Goal: Task Accomplishment & Management: Complete application form

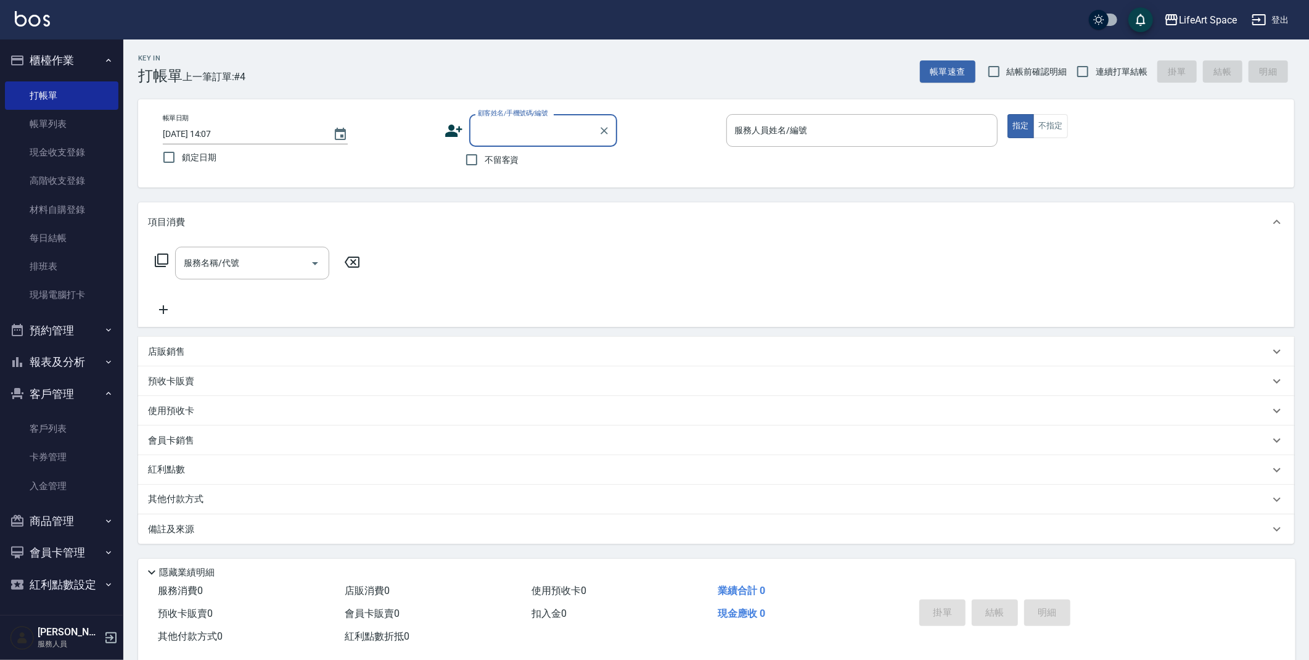
drag, startPoint x: 473, startPoint y: 161, endPoint x: 513, endPoint y: 165, distance: 40.2
click at [473, 160] on input "不留客資" at bounding box center [472, 160] width 26 height 26
checkbox input "true"
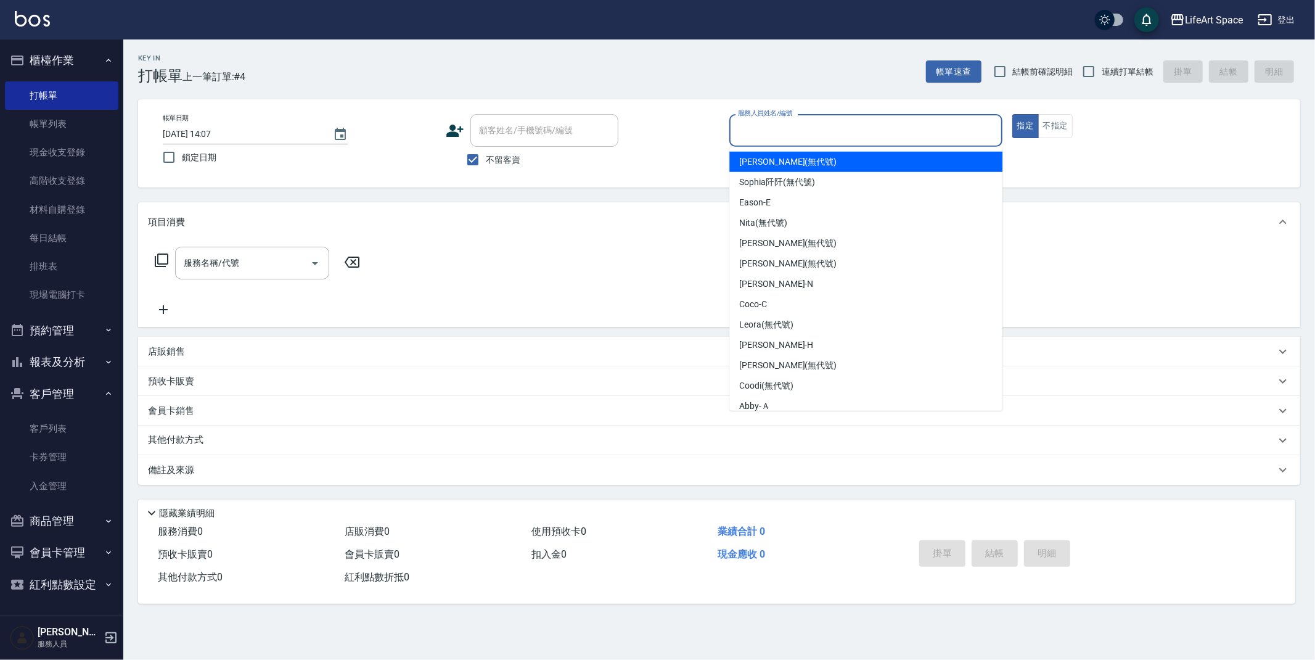
click at [771, 126] on input "服務人員姓名/編號" at bounding box center [866, 131] width 262 height 22
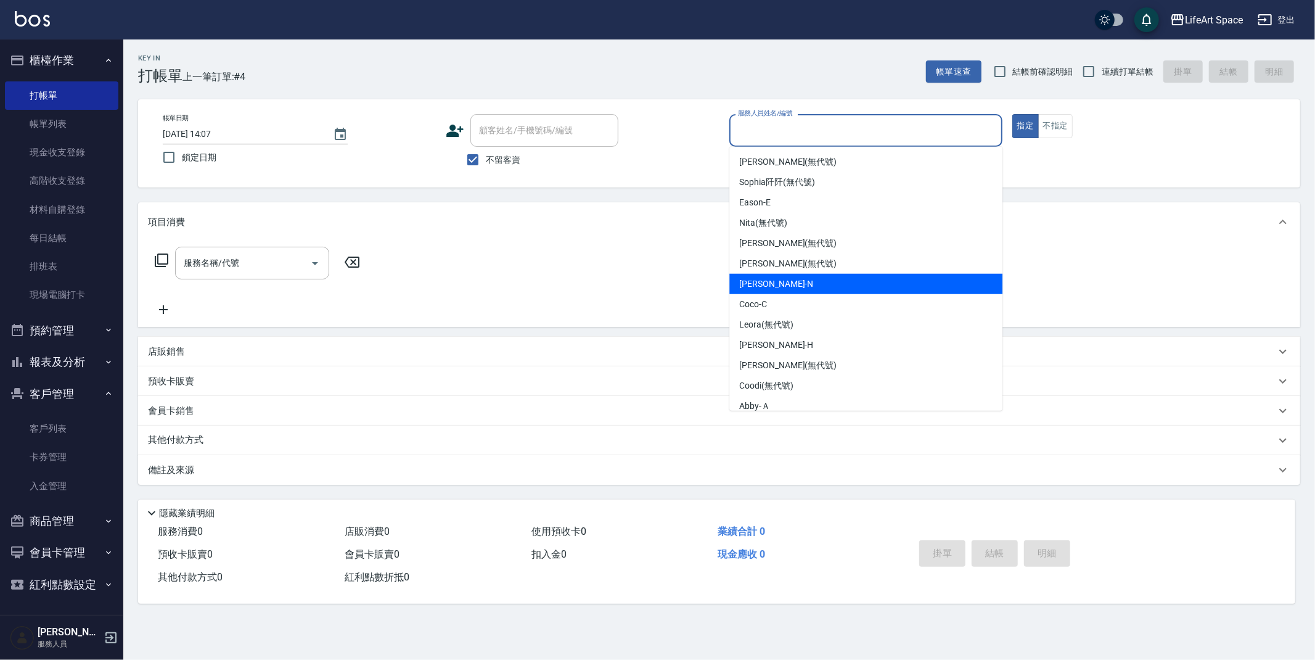
click at [787, 284] on div "[PERSON_NAME] -N" at bounding box center [865, 284] width 273 height 20
type input "[PERSON_NAME]-N"
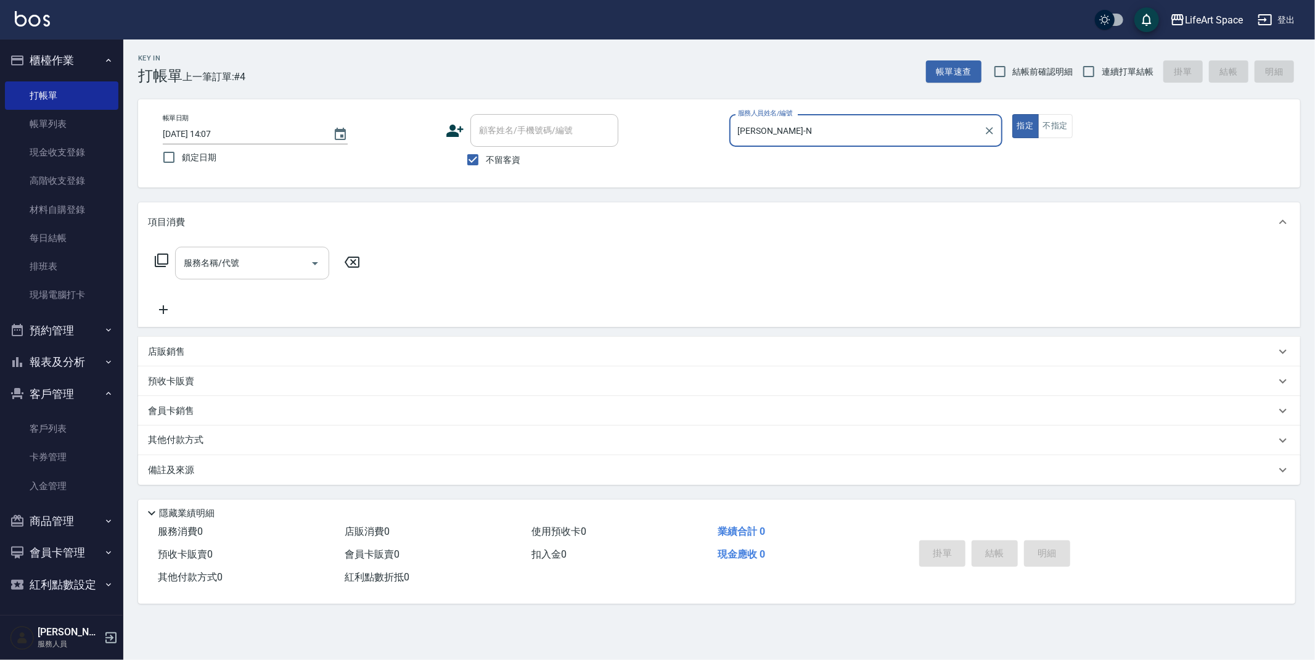
click at [250, 264] on input "服務名稱/代號" at bounding box center [243, 263] width 125 height 22
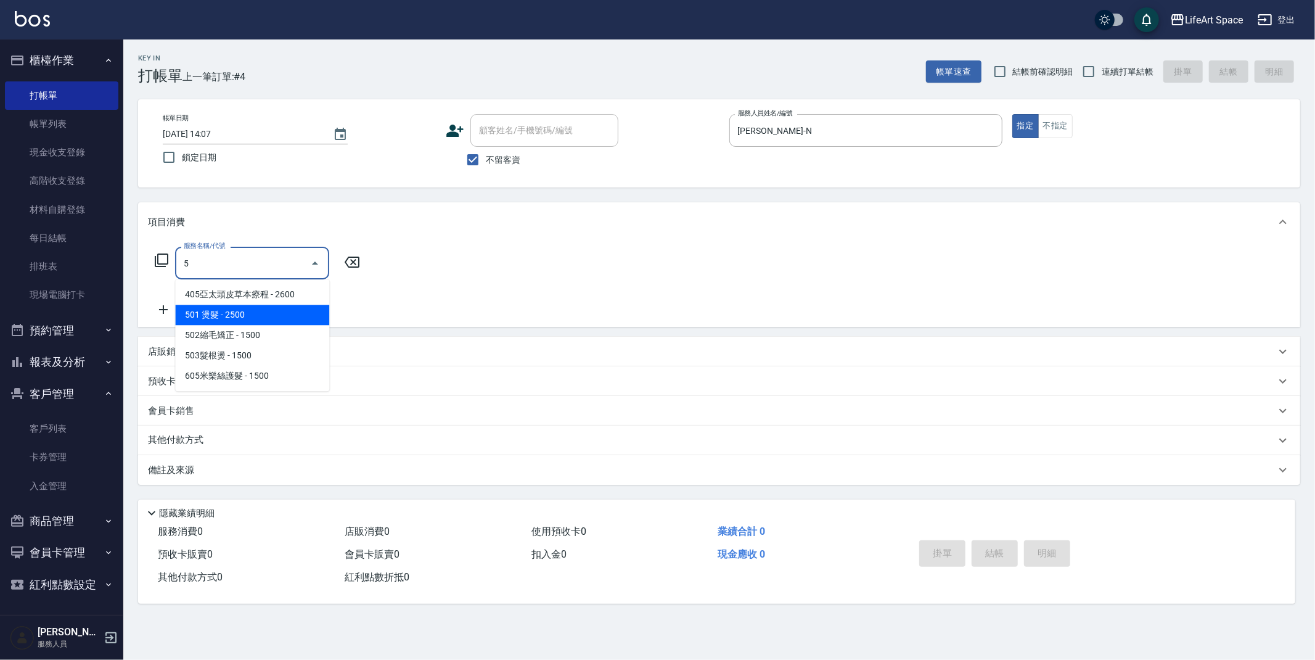
click at [300, 309] on span "501 燙髮 - 2500" at bounding box center [252, 315] width 154 height 20
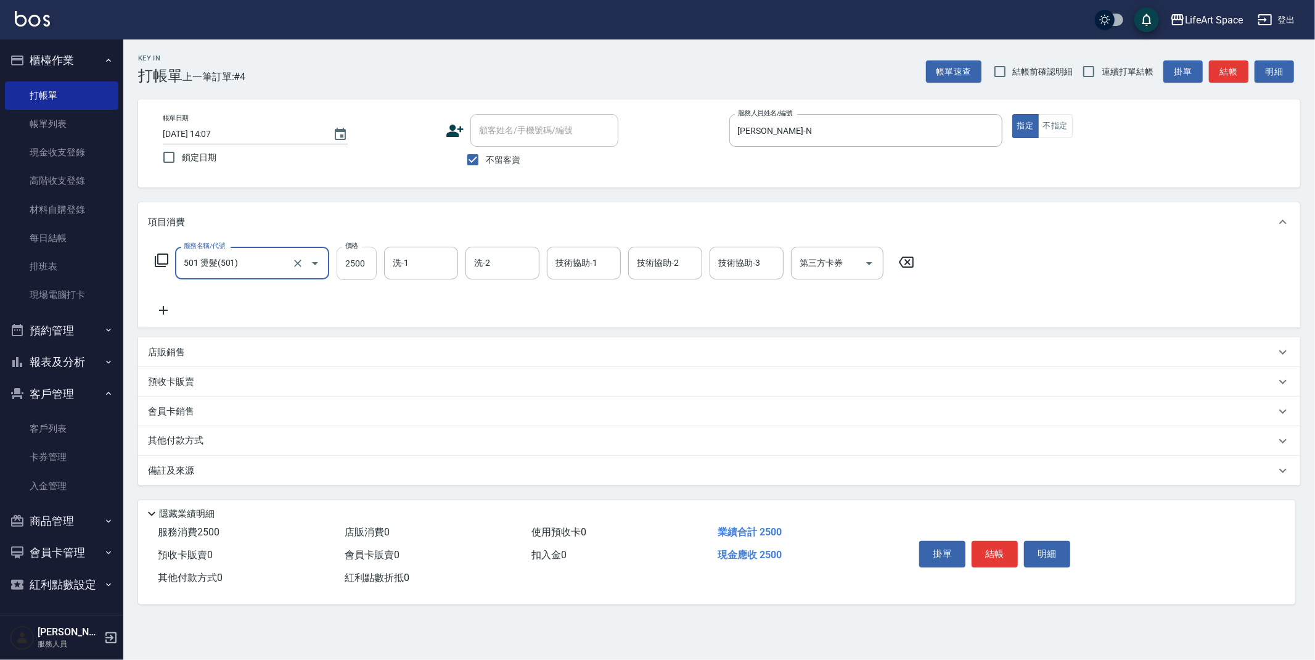
type input "501 燙髮(501)"
click at [371, 269] on input "2500" at bounding box center [357, 263] width 40 height 33
type input "2000"
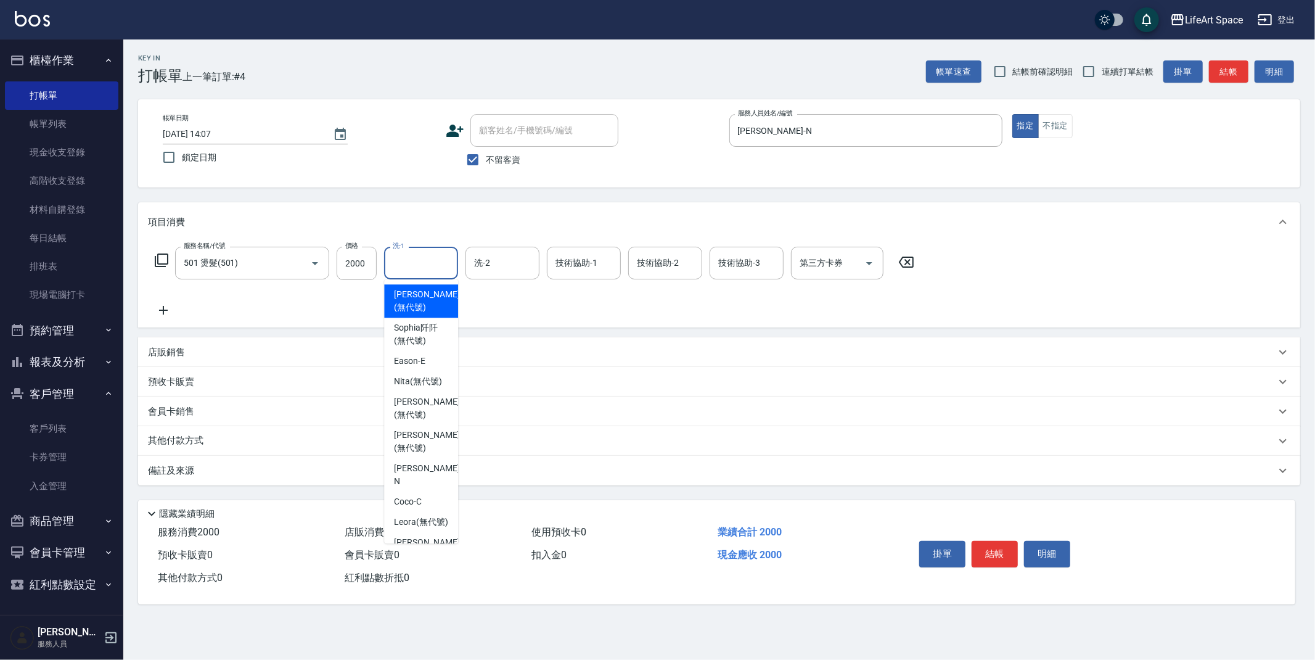
click at [406, 267] on input "洗-1" at bounding box center [421, 263] width 63 height 22
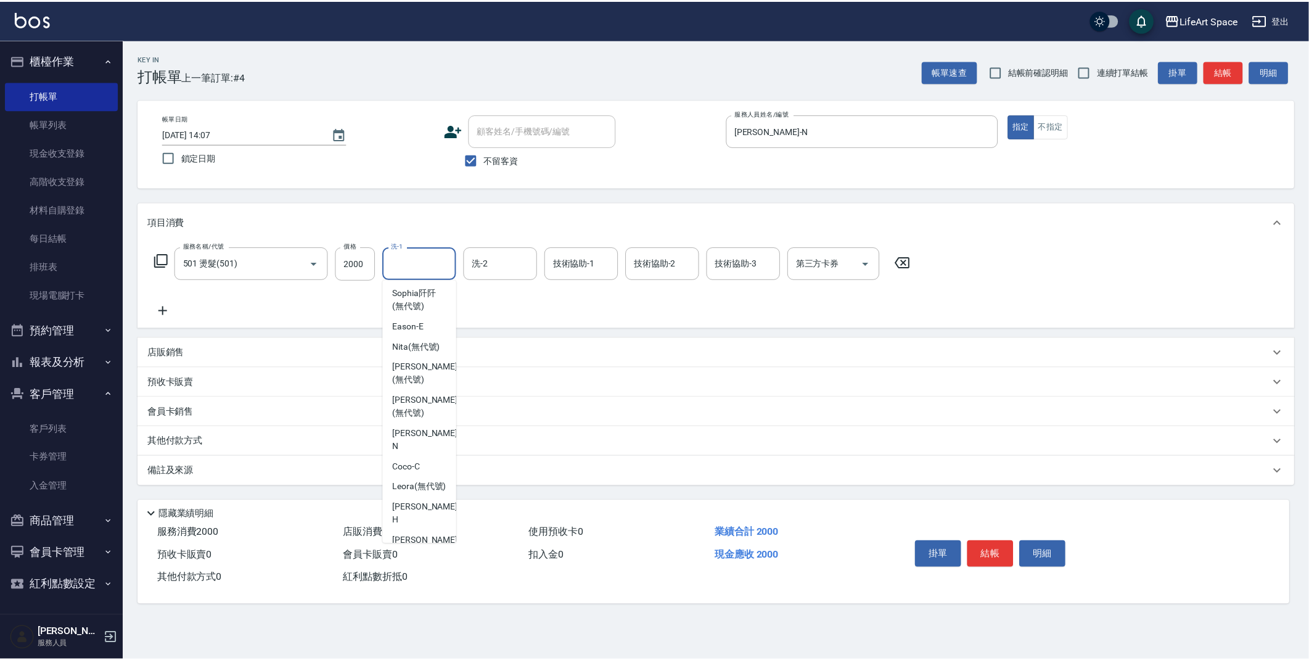
scroll to position [10, 0]
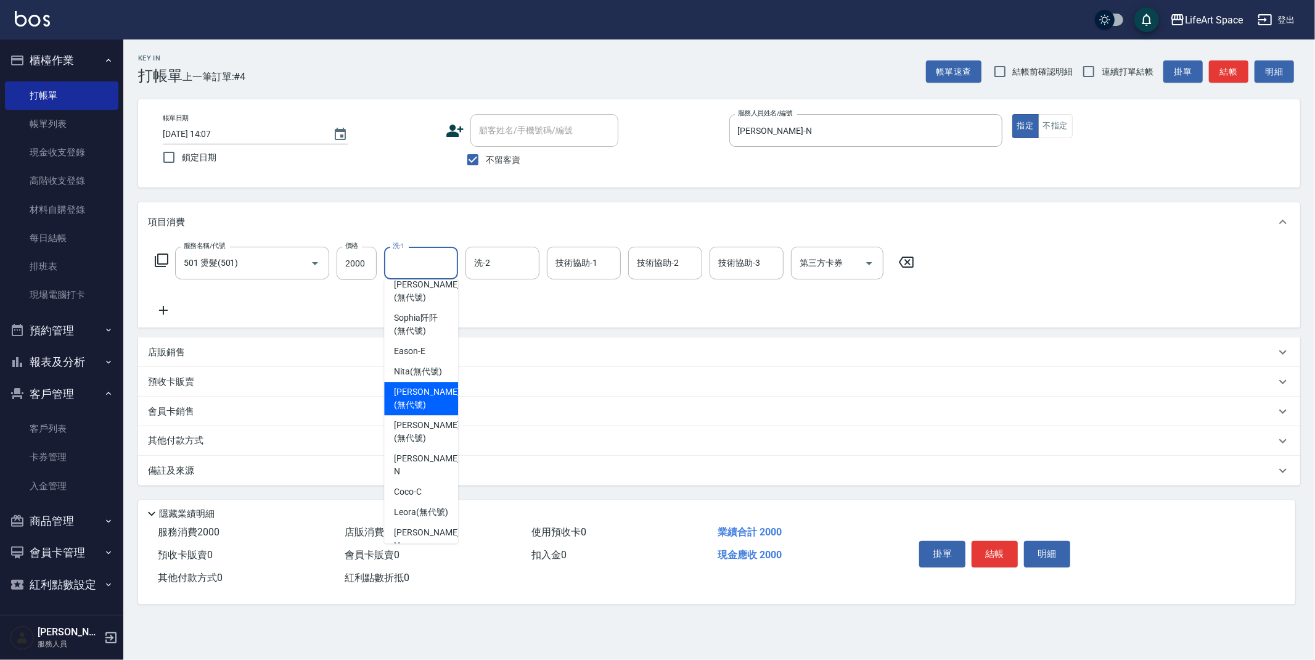
click at [432, 408] on span "[PERSON_NAME] (無代號)" at bounding box center [426, 398] width 65 height 26
type input "[PERSON_NAME](無代號)"
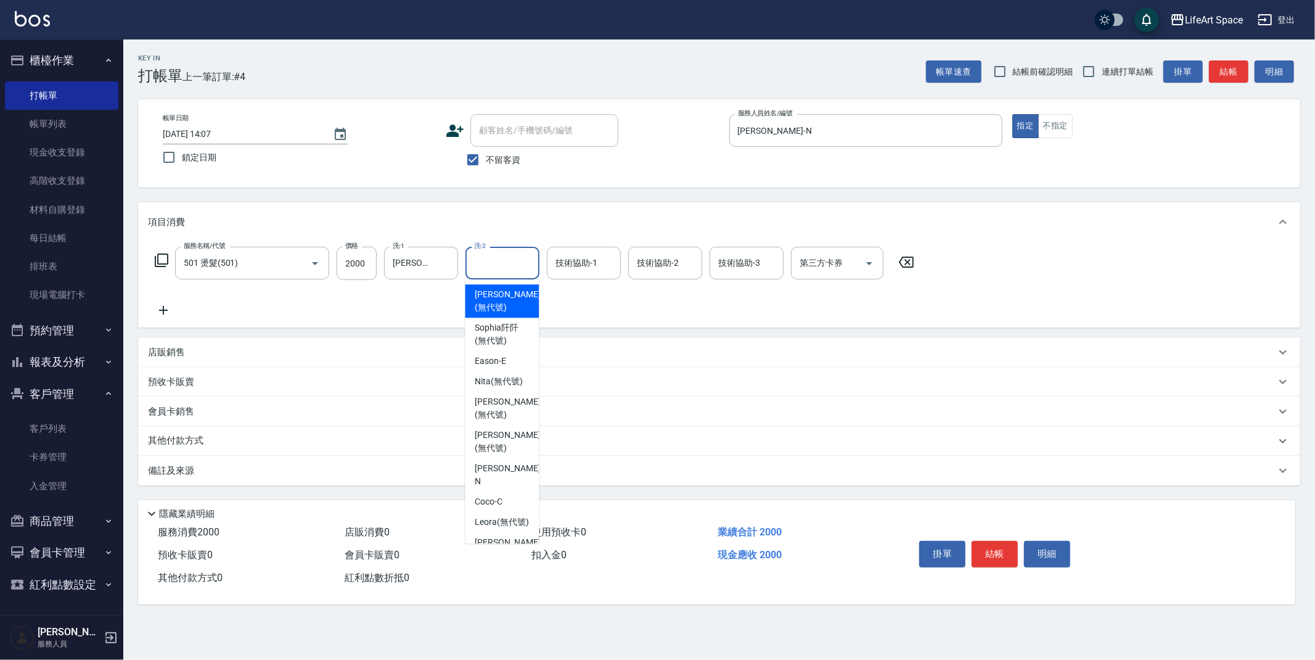
click at [506, 263] on input "洗-2" at bounding box center [502, 263] width 63 height 22
click at [520, 407] on div "[PERSON_NAME] (無代號)" at bounding box center [502, 407] width 74 height 33
type input "[PERSON_NAME](無代號)"
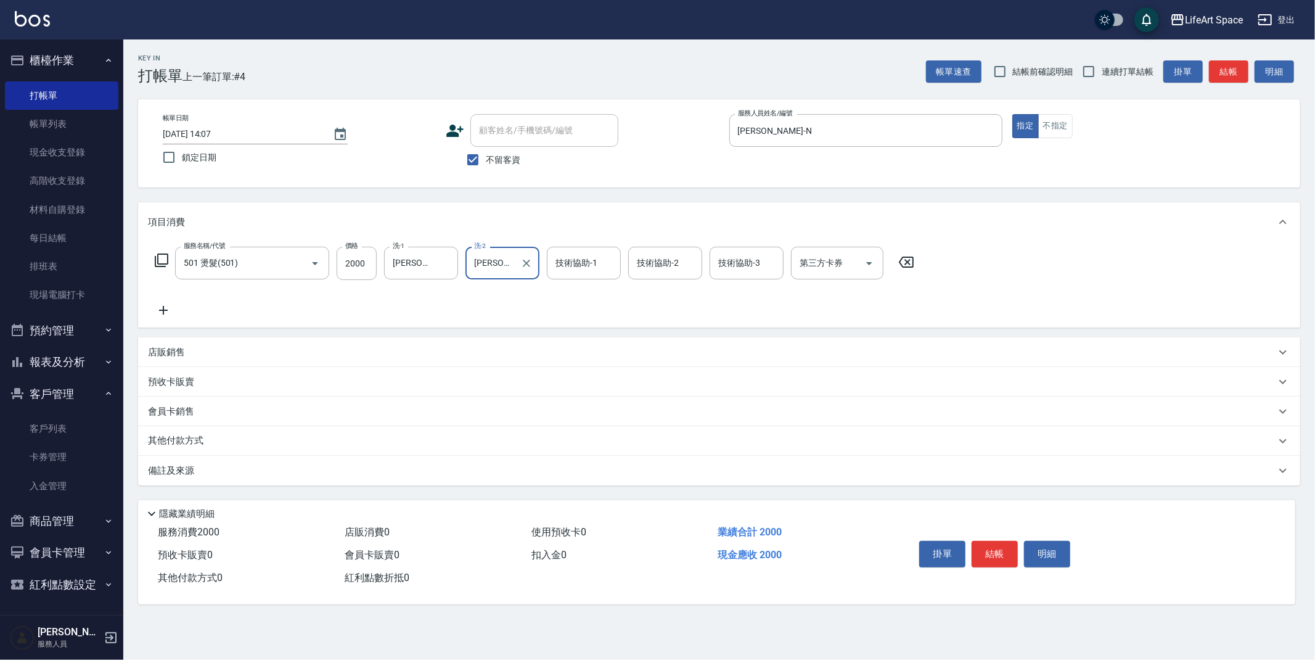
click at [145, 306] on div "服務名稱/代號 501 燙髮(501) 服務名稱/代號 價格 2000 價格 洗-1 [PERSON_NAME](無代號) 洗-1 洗-2 [PERSON_N…" at bounding box center [719, 285] width 1162 height 86
click at [150, 311] on icon at bounding box center [163, 310] width 31 height 15
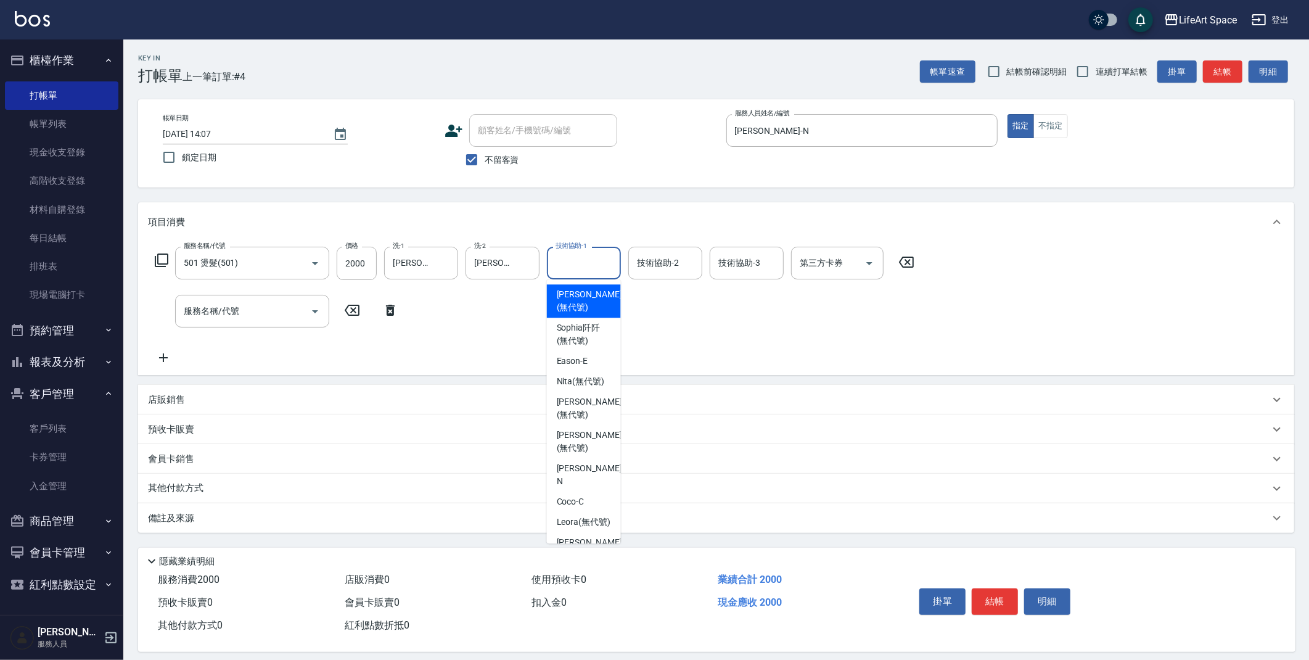
click at [602, 266] on input "技術協助-1" at bounding box center [583, 263] width 63 height 22
click at [595, 421] on div "[PERSON_NAME] (無代號)" at bounding box center [584, 407] width 74 height 33
type input "[PERSON_NAME](無代號)"
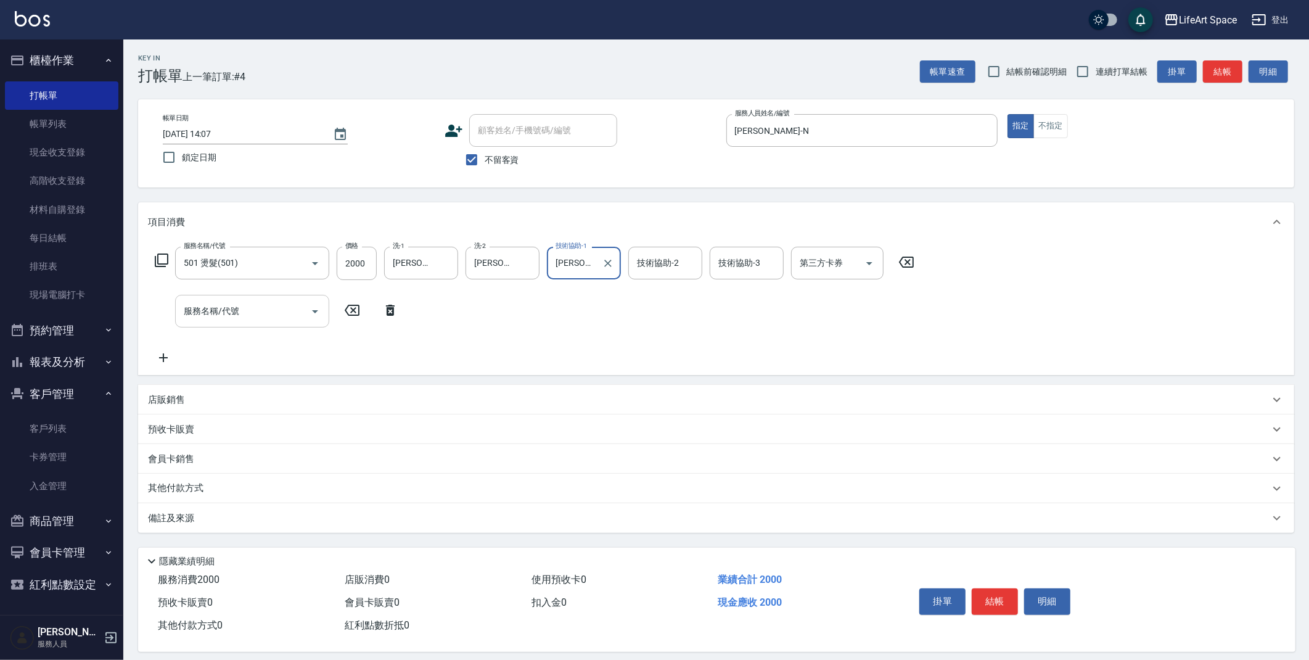
click at [277, 317] on input "服務名稱/代號" at bounding box center [243, 311] width 125 height 22
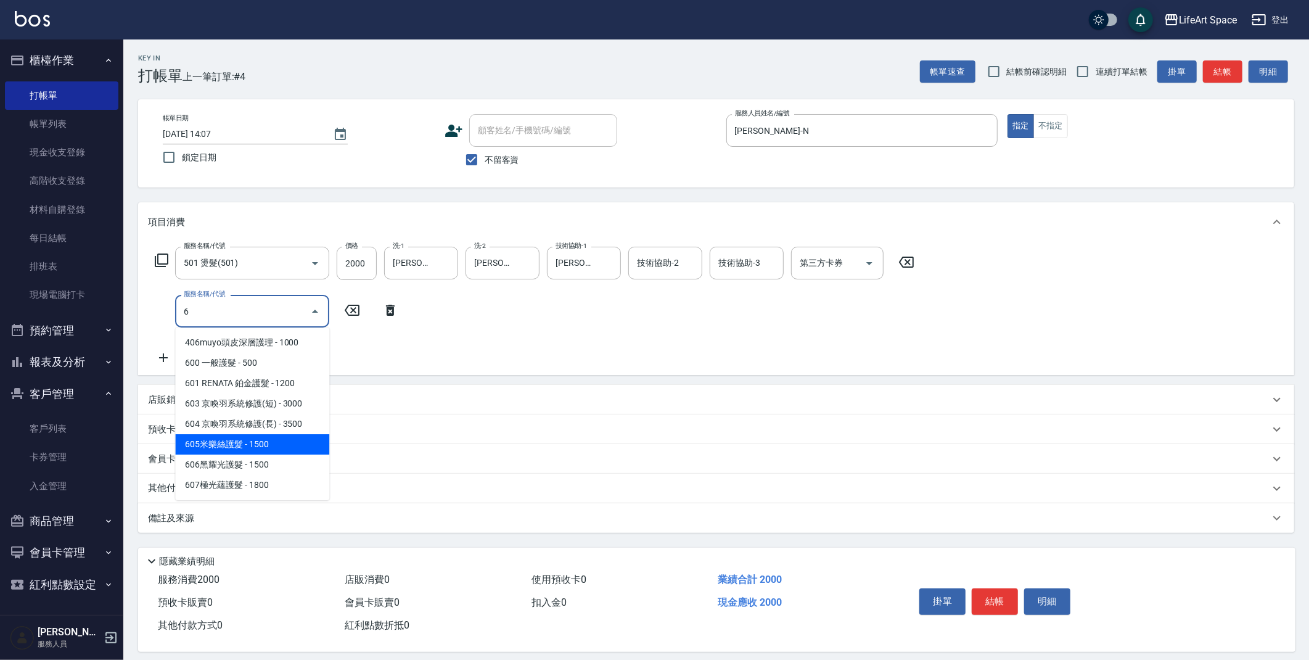
click at [278, 441] on span "605米樂絲護髮 - 1500" at bounding box center [252, 444] width 154 height 20
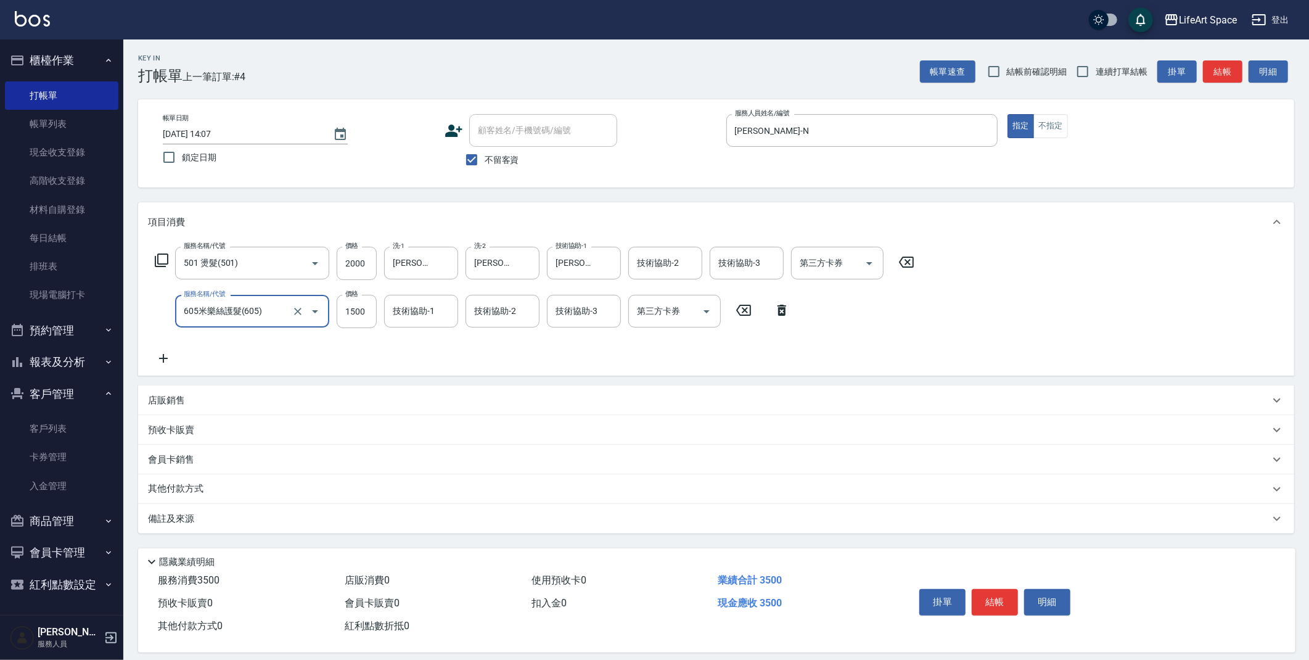
type input "605米樂絲護髮(605)"
click at [411, 309] on div "技術協助-1 技術協助-1" at bounding box center [421, 311] width 74 height 33
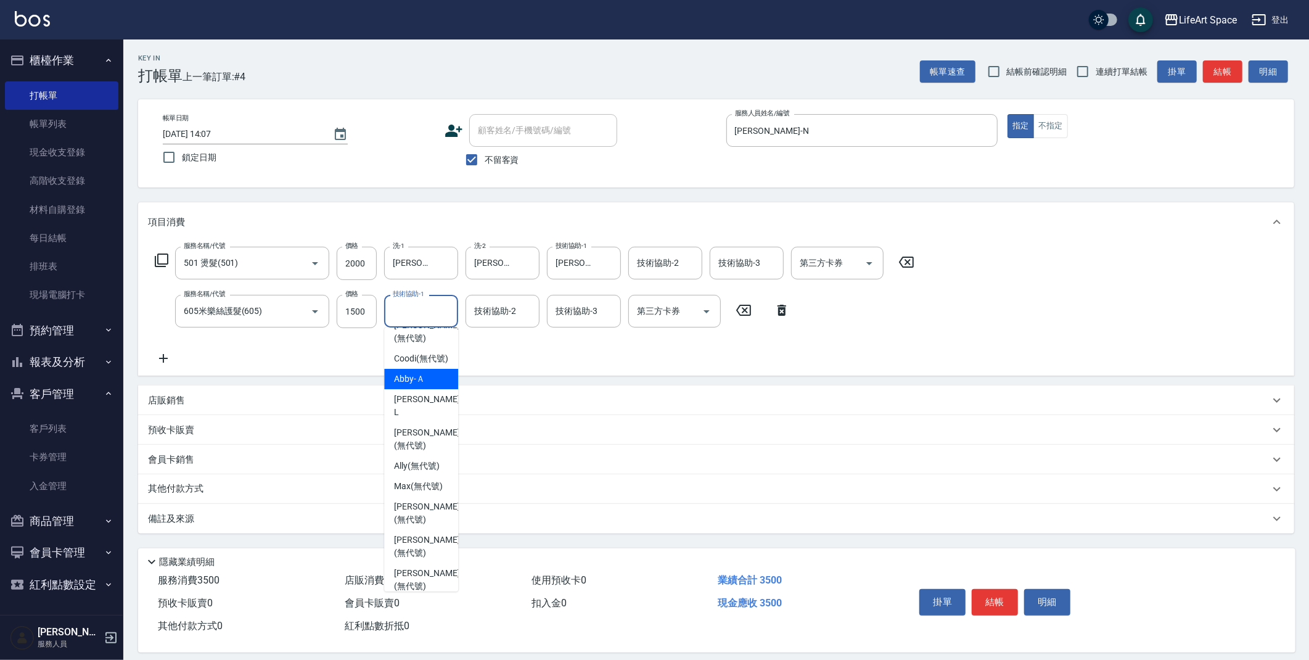
scroll to position [0, 0]
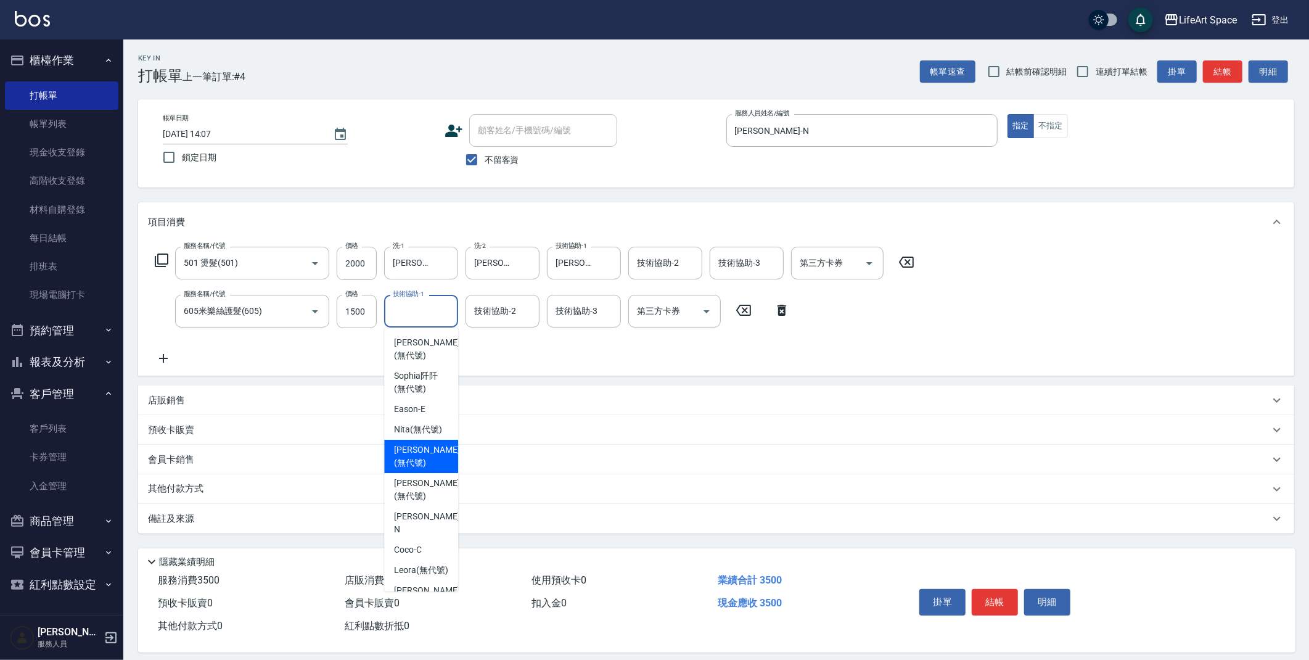
click at [433, 463] on span "[PERSON_NAME] (無代號)" at bounding box center [426, 456] width 65 height 26
type input "[PERSON_NAME](無代號)"
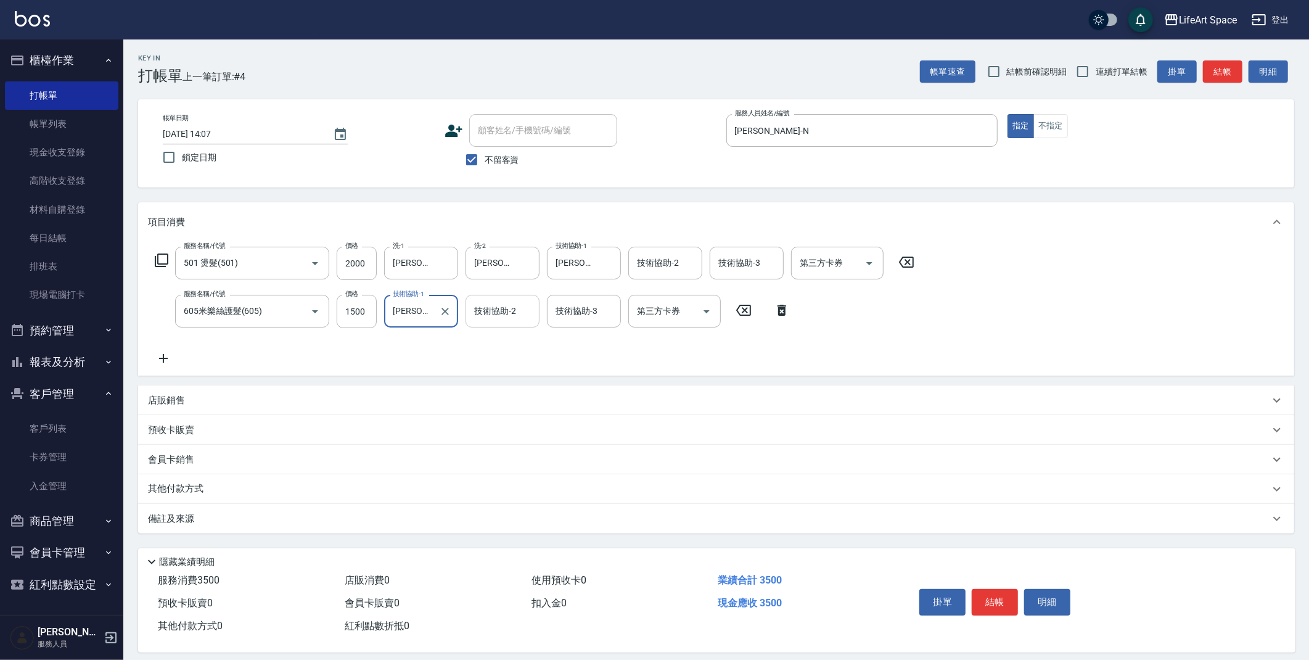
click at [498, 318] on input "技術協助-2" at bounding box center [502, 311] width 63 height 22
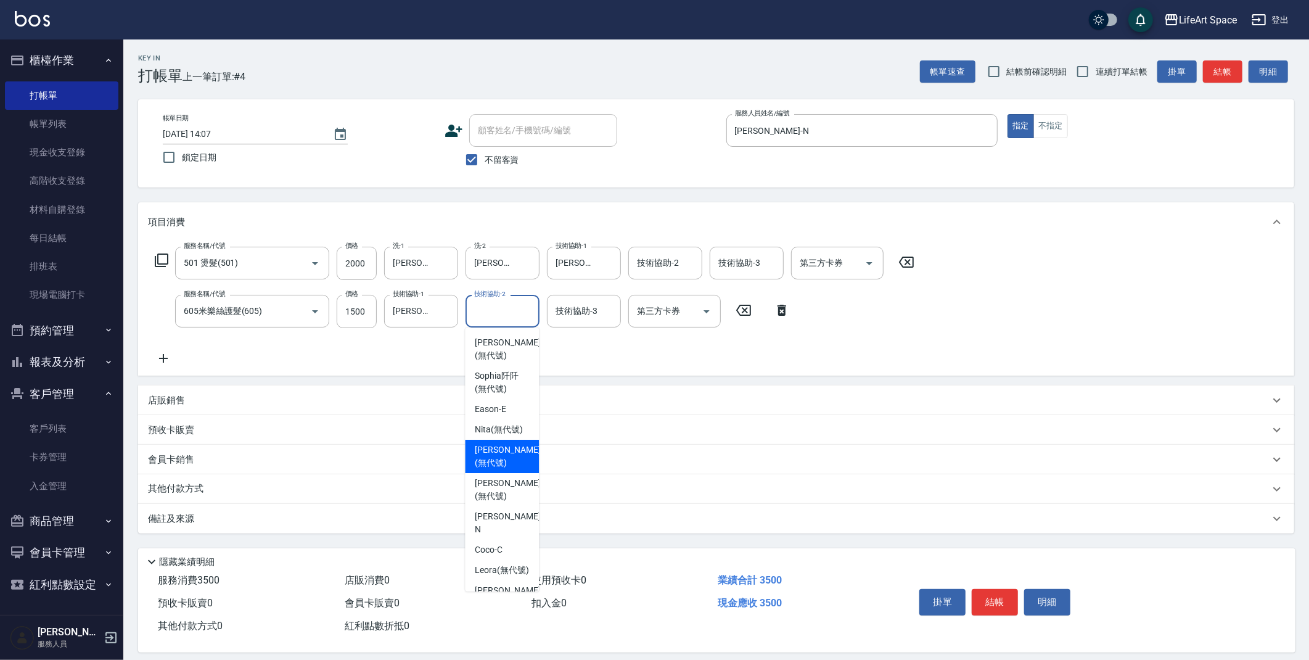
click at [511, 457] on span "[PERSON_NAME] (無代號)" at bounding box center [507, 456] width 65 height 26
type input "[PERSON_NAME](無代號)"
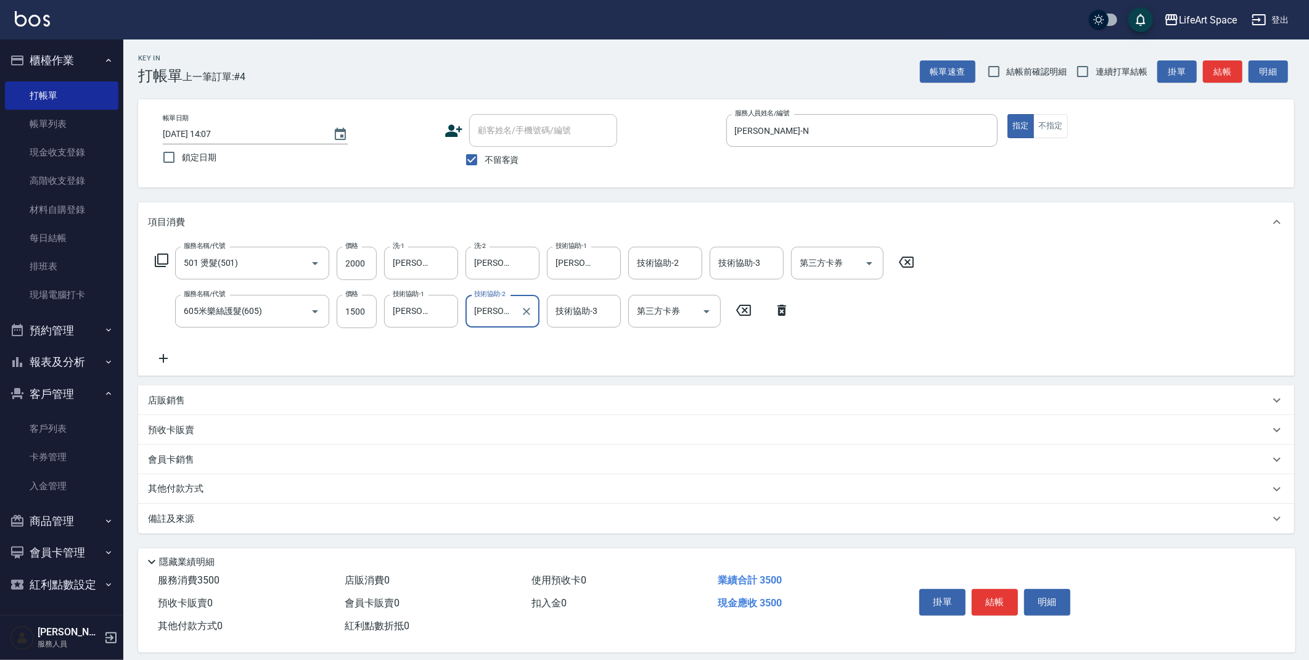
click at [563, 312] on div "技術協助-3 技術協助-3" at bounding box center [584, 311] width 74 height 33
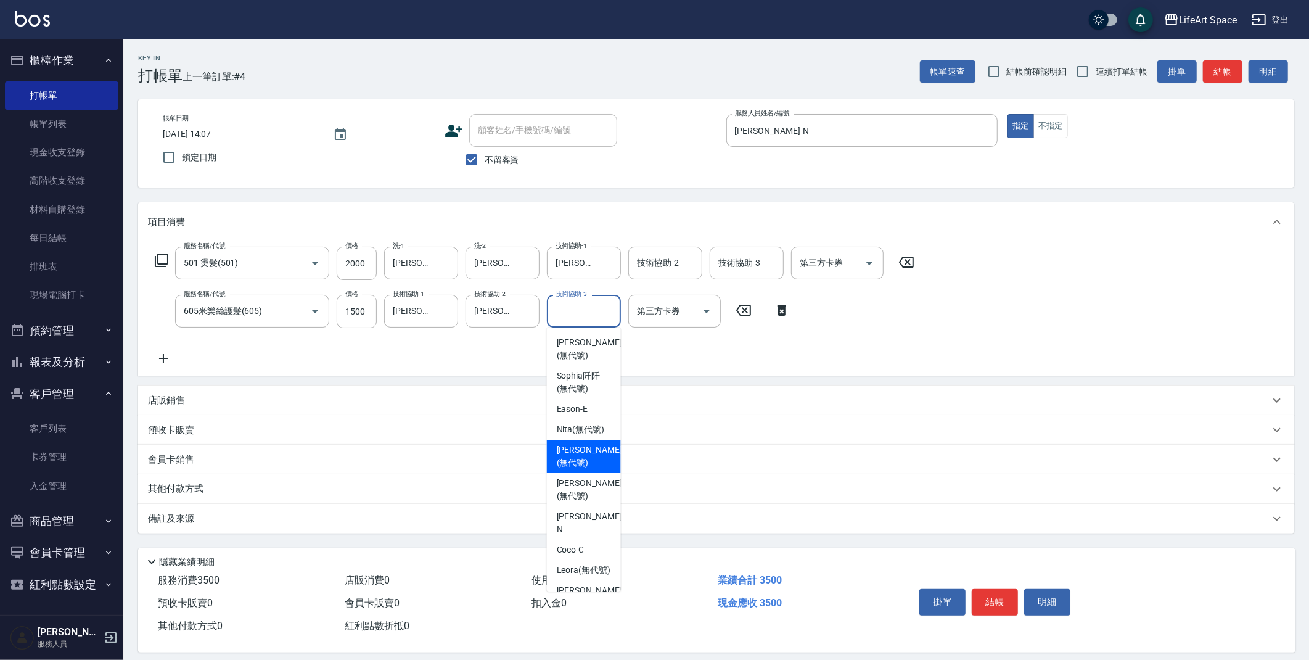
drag, startPoint x: 589, startPoint y: 461, endPoint x: 362, endPoint y: 438, distance: 228.0
click at [589, 461] on span "[PERSON_NAME] (無代號)" at bounding box center [589, 456] width 65 height 26
type input "[PERSON_NAME](無代號)"
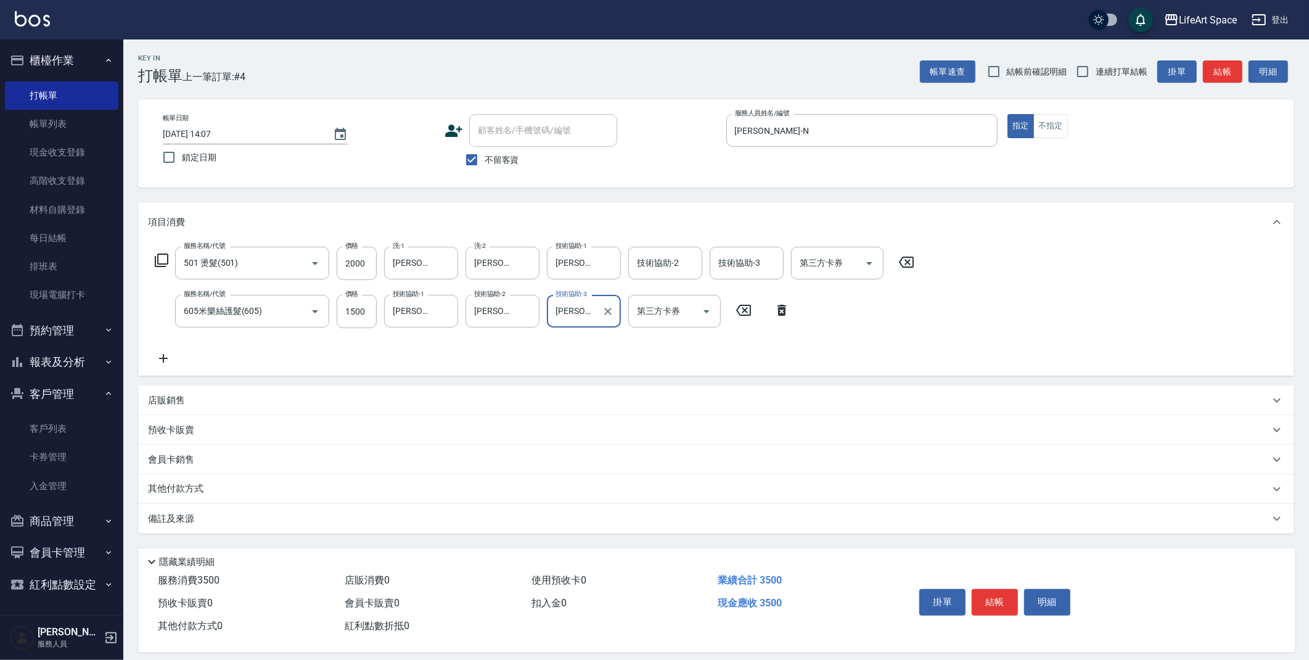
click at [195, 485] on p "其他付款方式" at bounding box center [179, 489] width 62 height 14
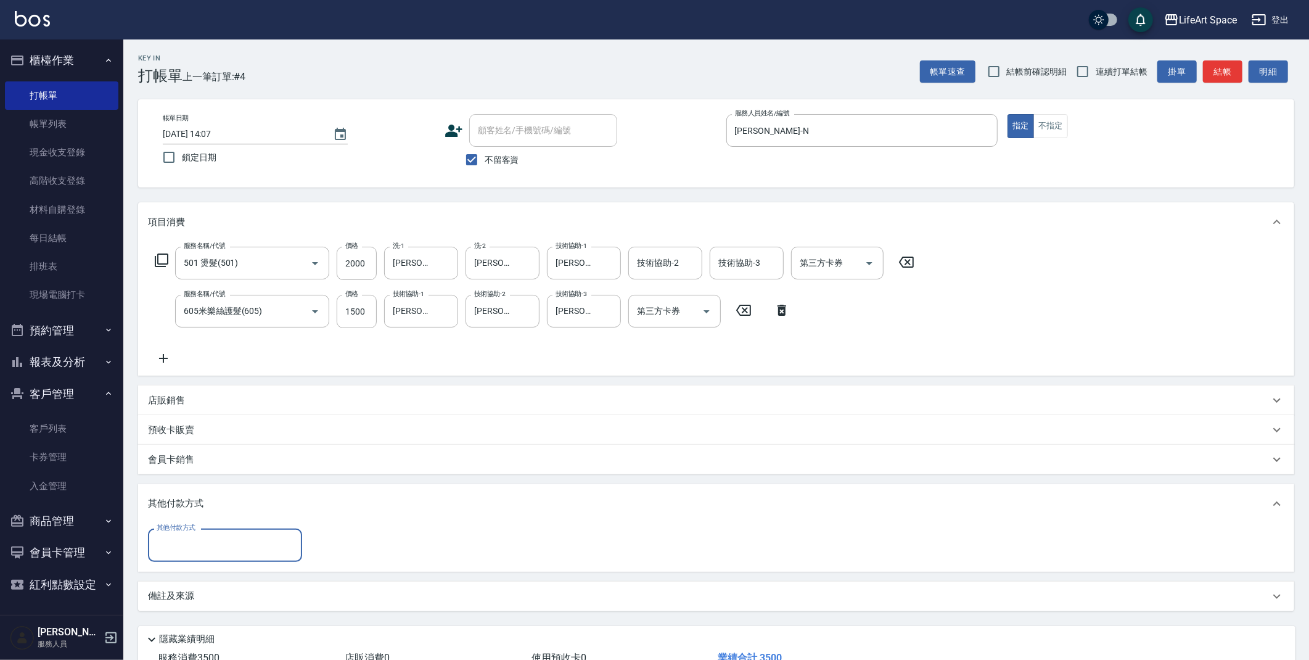
click at [204, 543] on input "其他付款方式" at bounding box center [225, 545] width 143 height 22
click at [229, 593] on span "Linepay" at bounding box center [225, 596] width 154 height 20
type input "Linepay"
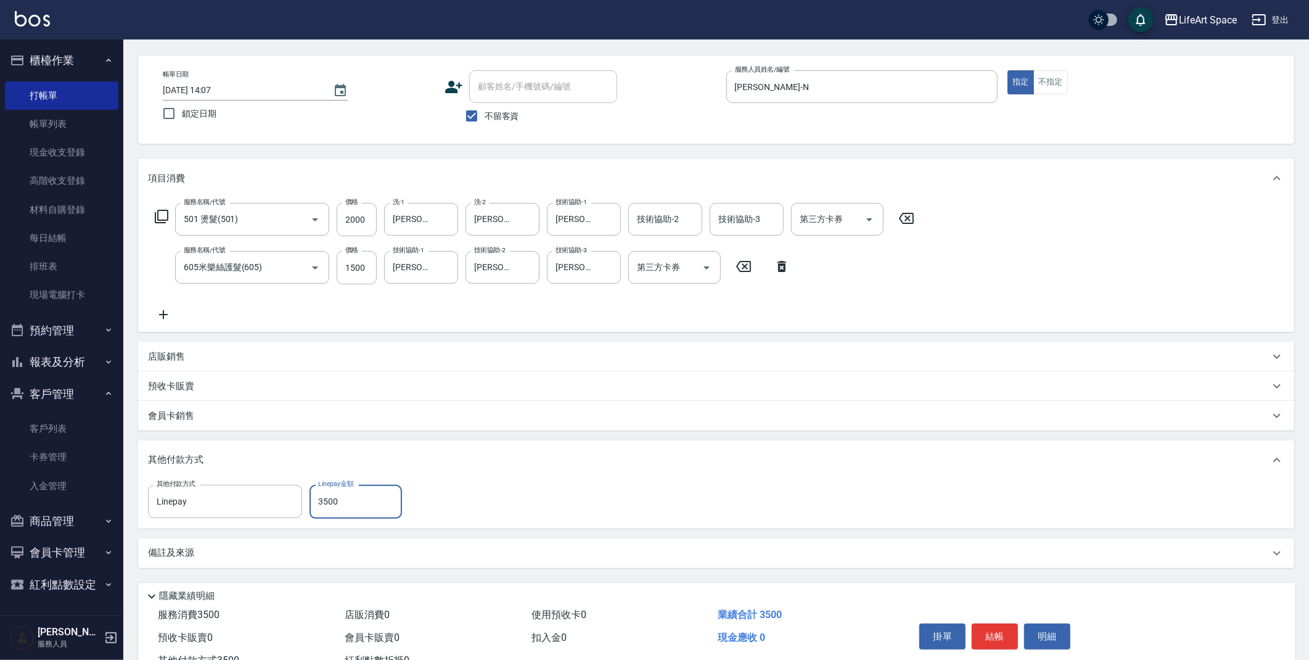
scroll to position [89, 0]
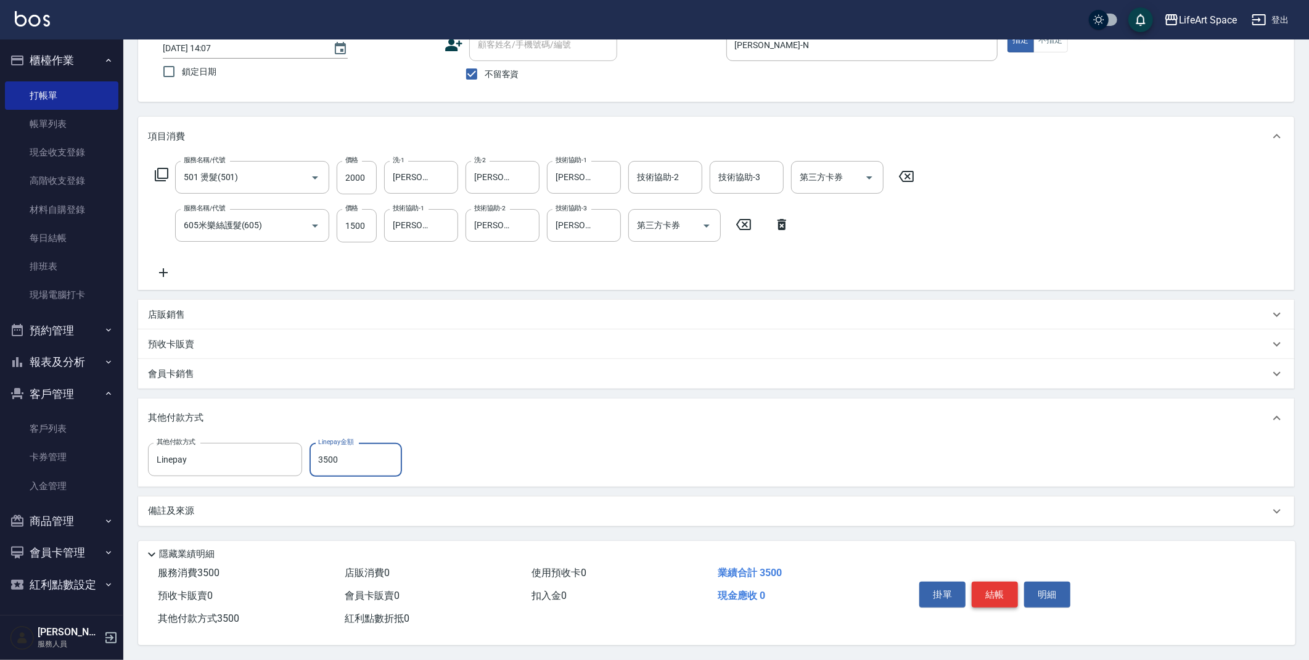
type input "3500"
click at [996, 588] on button "結帳" at bounding box center [995, 594] width 46 height 26
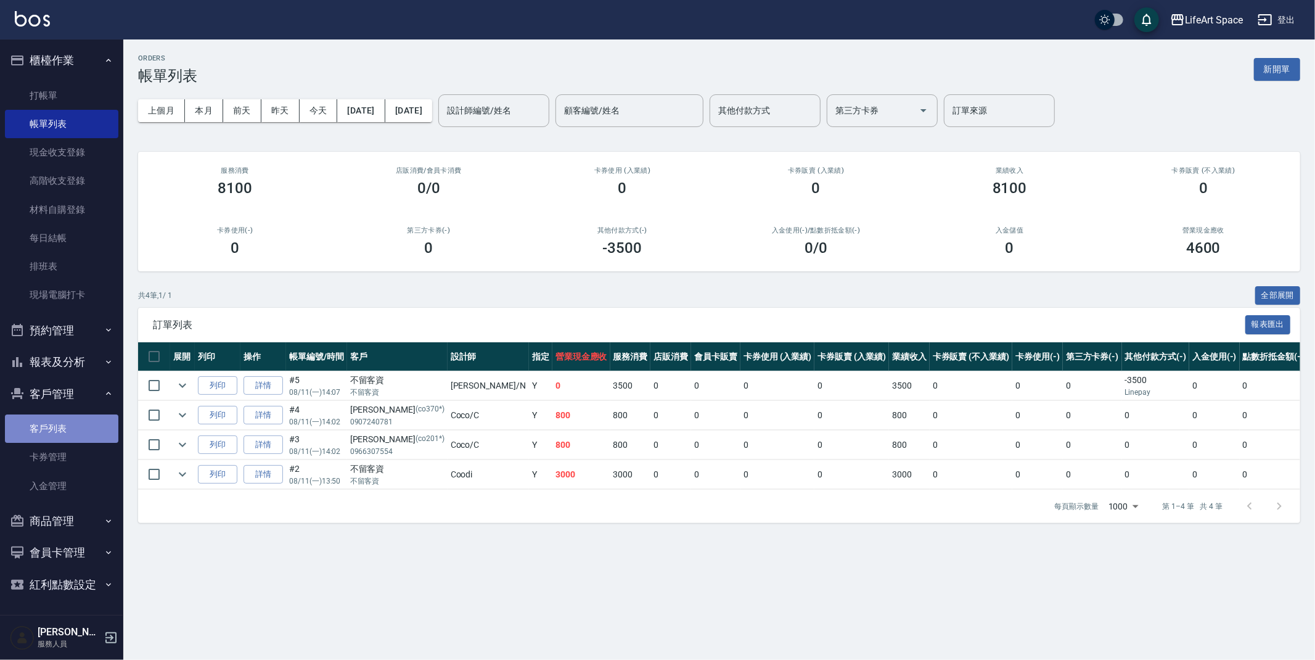
click at [38, 435] on link "客戶列表" at bounding box center [61, 428] width 113 height 28
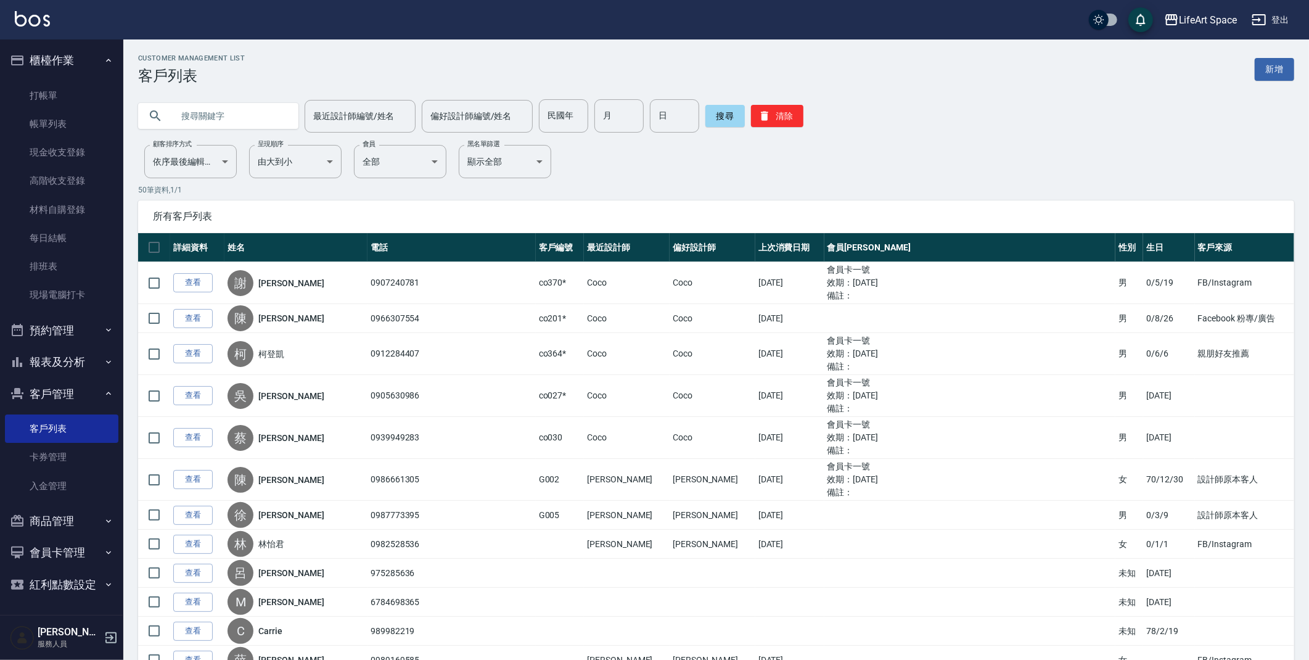
click at [255, 111] on input "text" at bounding box center [231, 115] width 116 height 33
type input "g097"
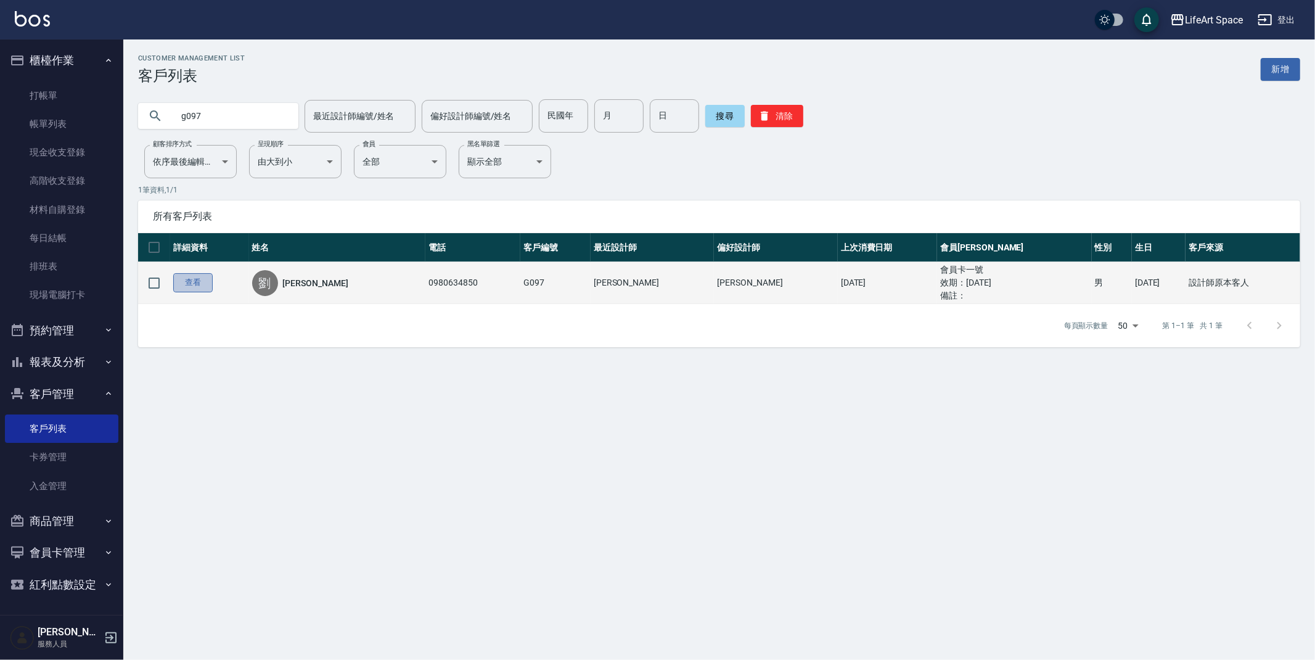
click at [190, 281] on link "查看" at bounding box center [192, 282] width 39 height 19
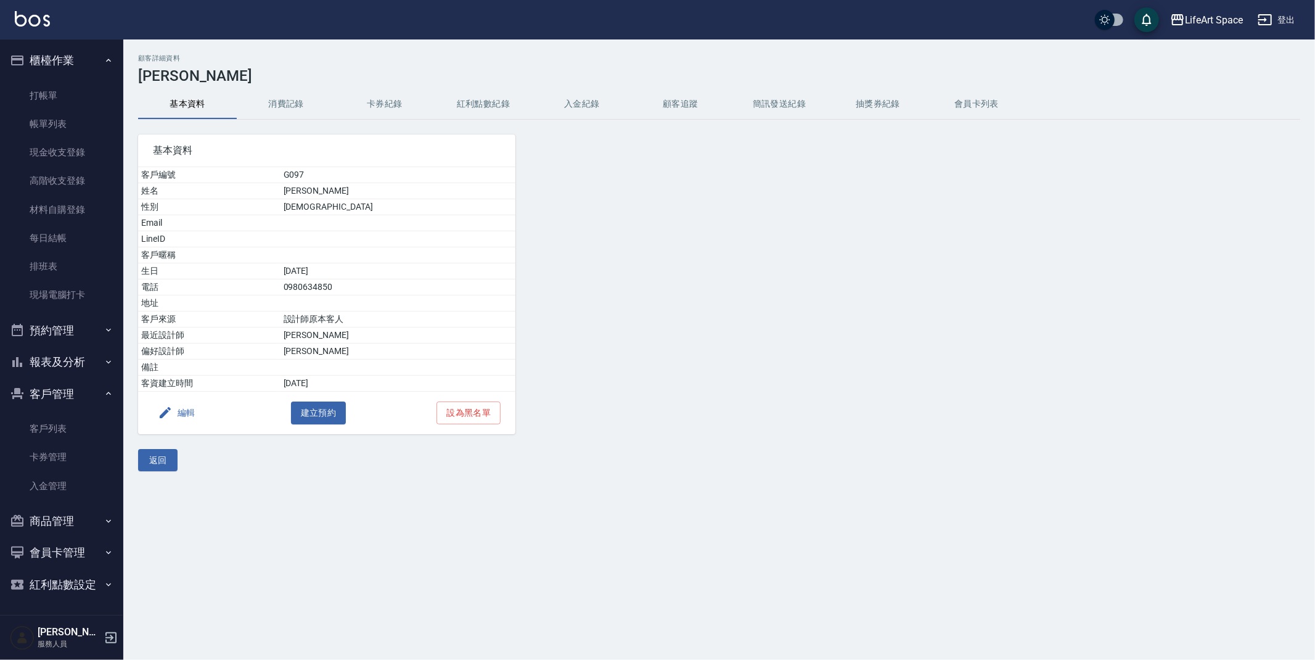
click at [285, 96] on button "消費記錄" at bounding box center [286, 104] width 99 height 30
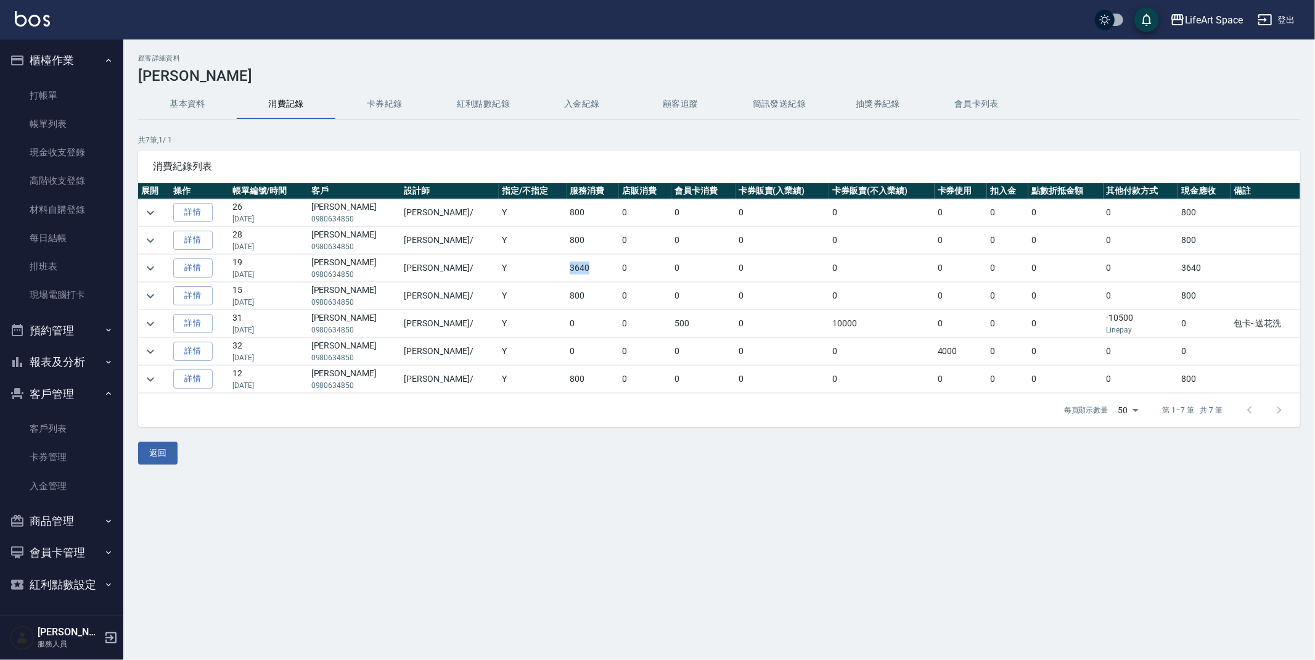
drag, startPoint x: 509, startPoint y: 269, endPoint x: 561, endPoint y: 263, distance: 52.2
click at [567, 263] on td "3640" at bounding box center [593, 268] width 52 height 27
click at [470, 103] on button "紅利點數紀錄" at bounding box center [483, 104] width 99 height 30
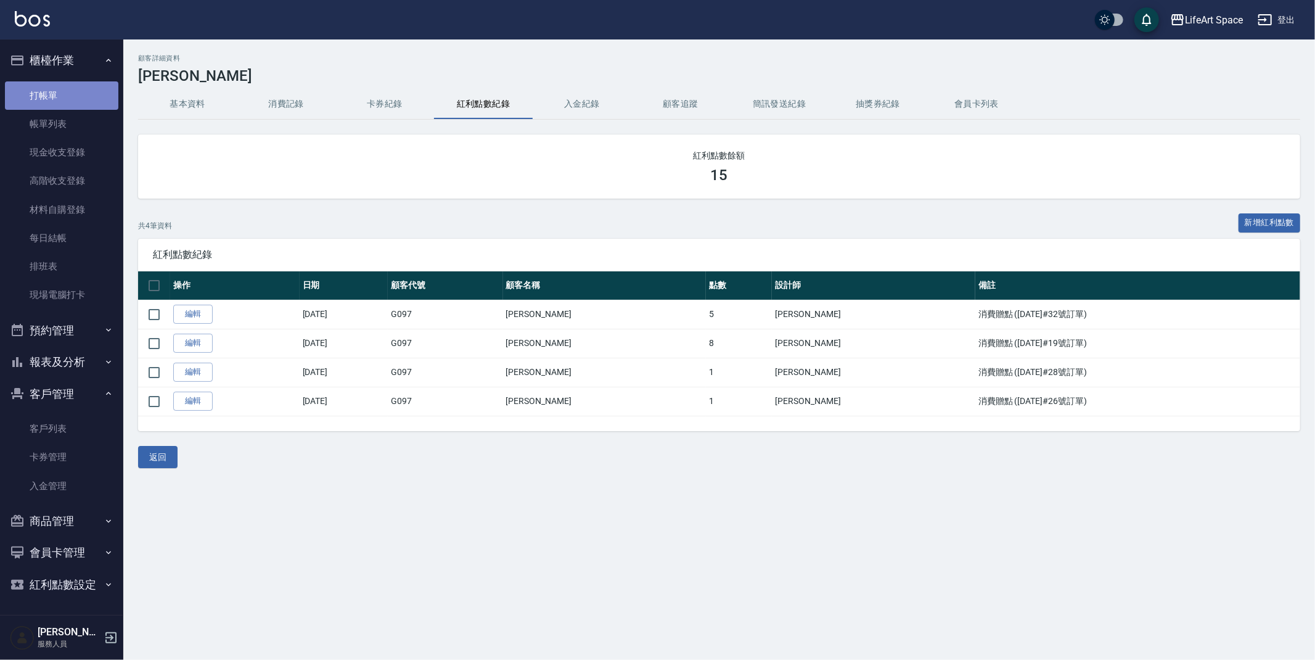
click at [54, 94] on link "打帳單" at bounding box center [61, 95] width 113 height 28
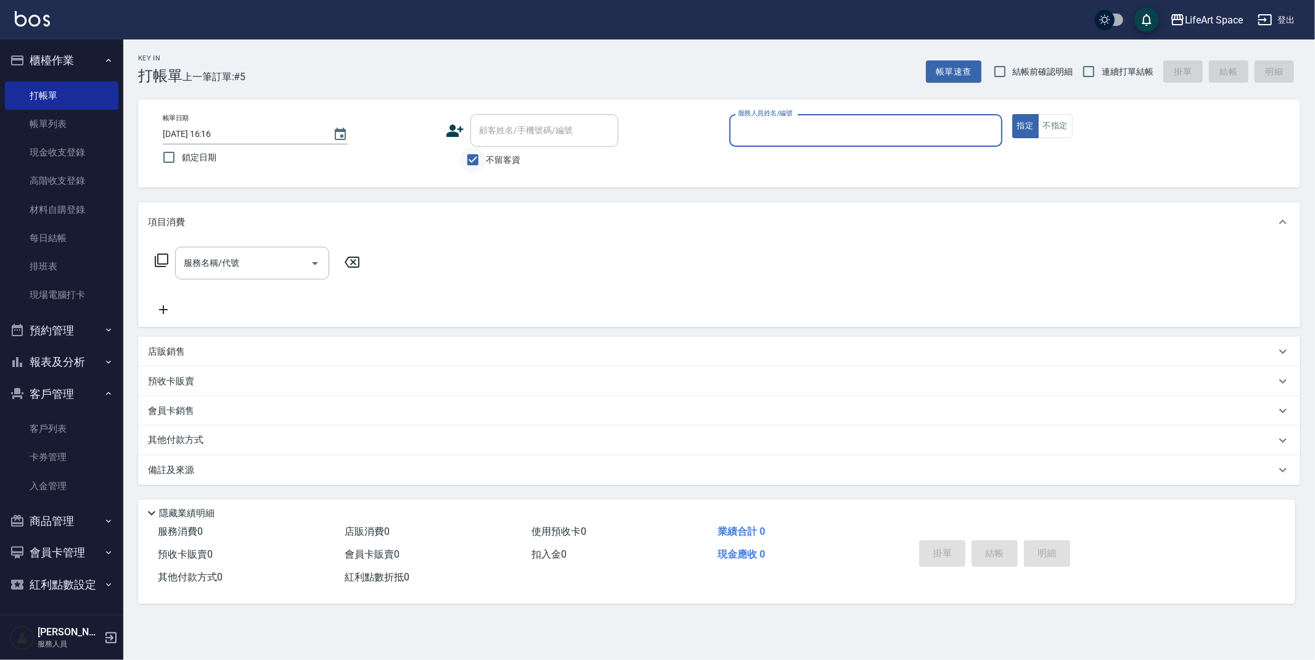
click at [470, 163] on input "不留客資" at bounding box center [473, 160] width 26 height 26
checkbox input "false"
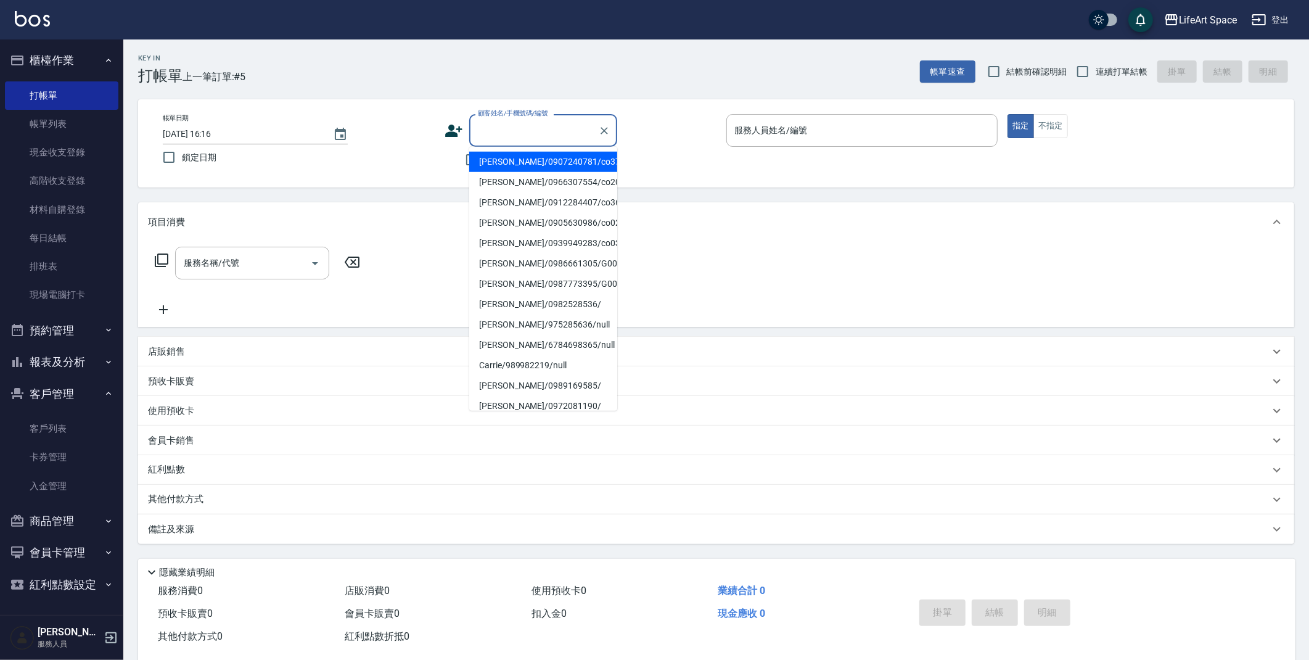
click at [496, 122] on div "顧客姓名/手機號碼/編號 顧客姓名/手機號碼/編號" at bounding box center [543, 130] width 148 height 33
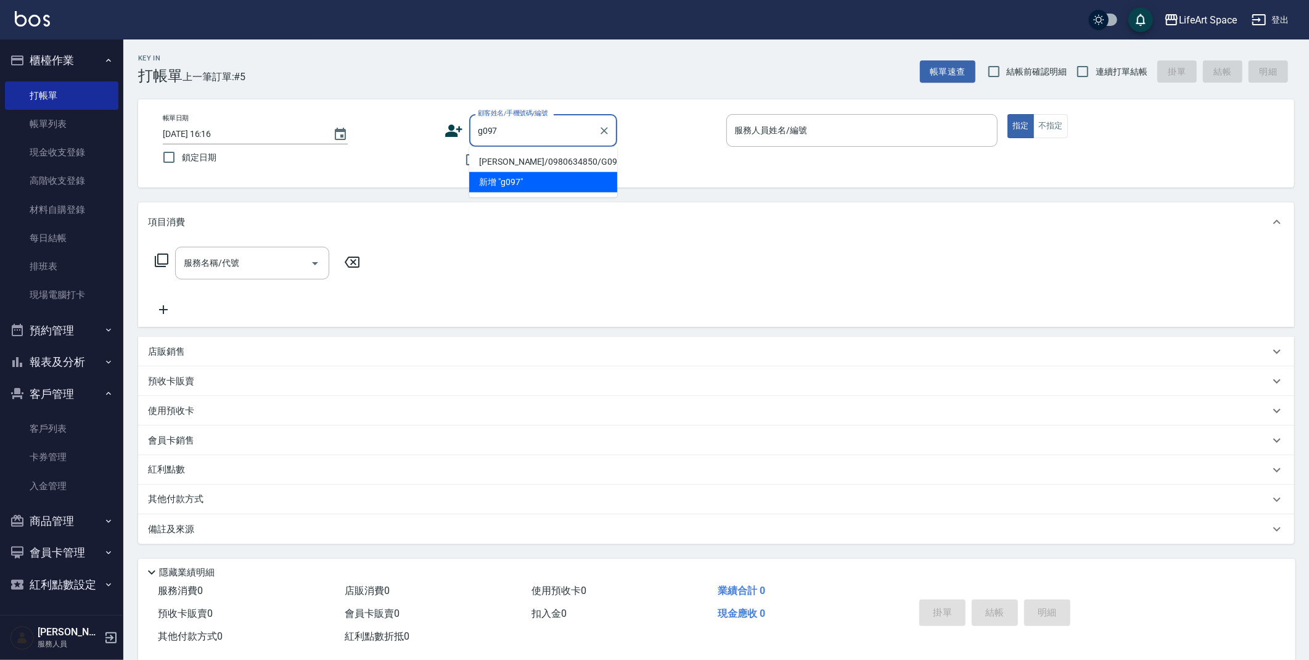
type input "[PERSON_NAME]/0980634850/G097"
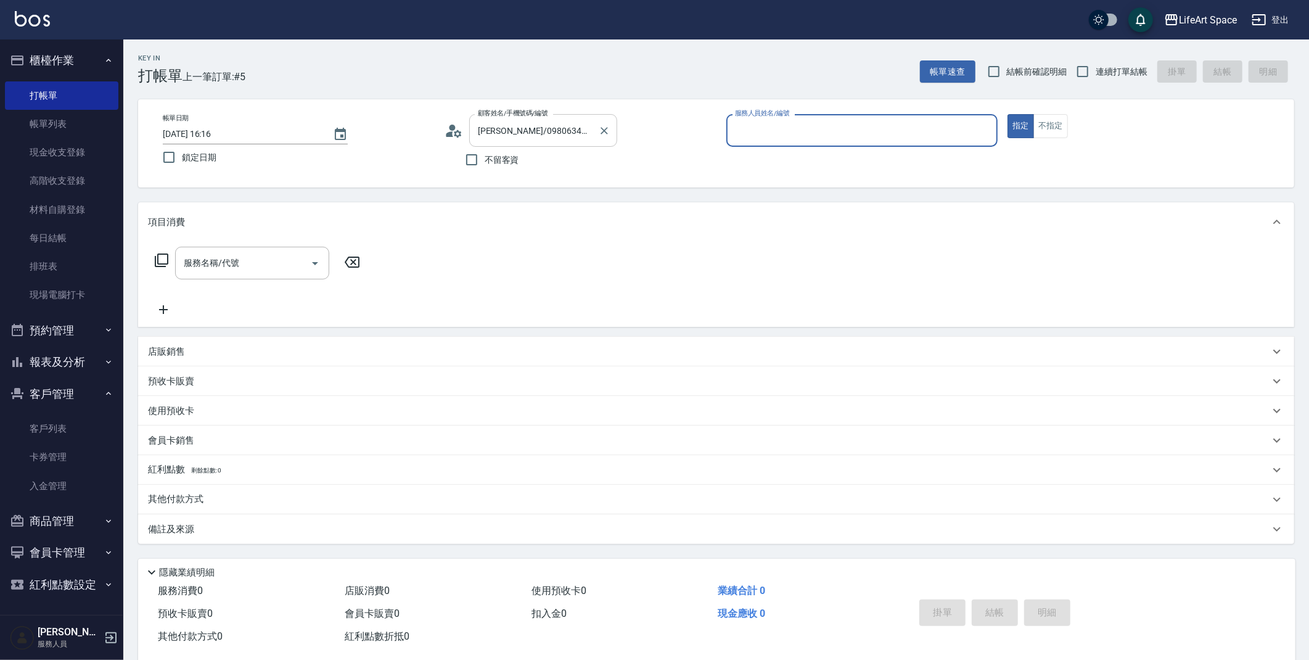
type input "[PERSON_NAME](無代號)"
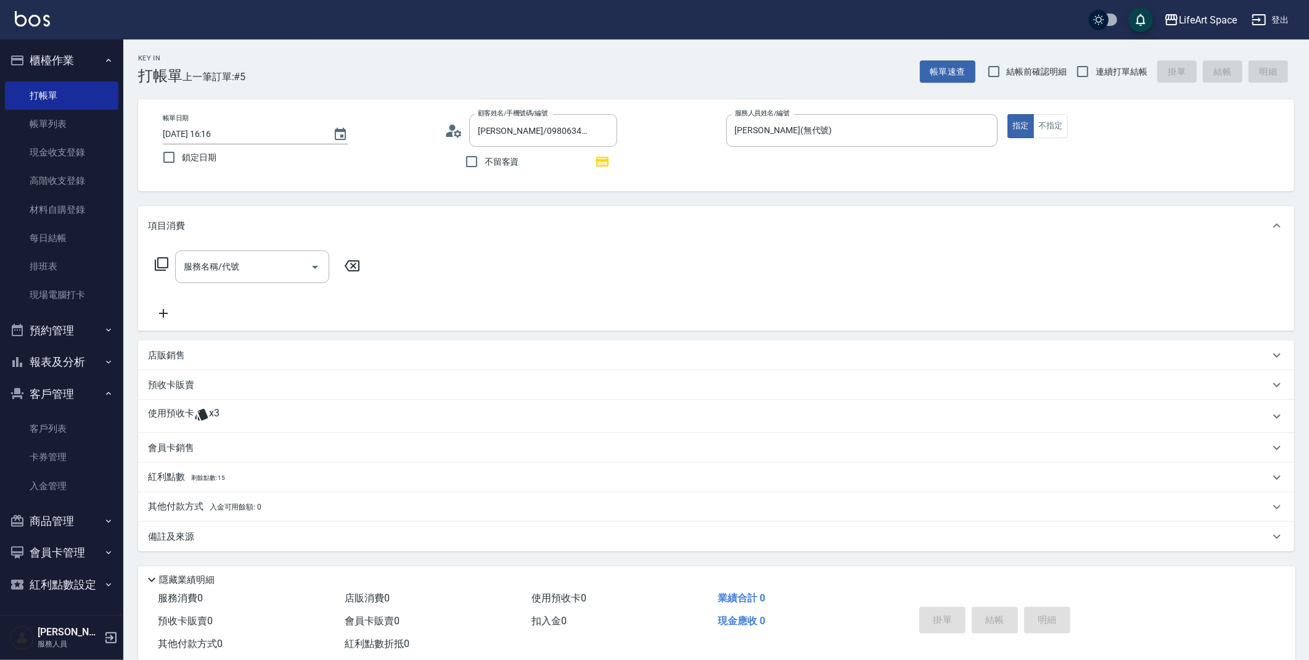
click at [233, 417] on div "使用預收卡 x3" at bounding box center [708, 416] width 1121 height 18
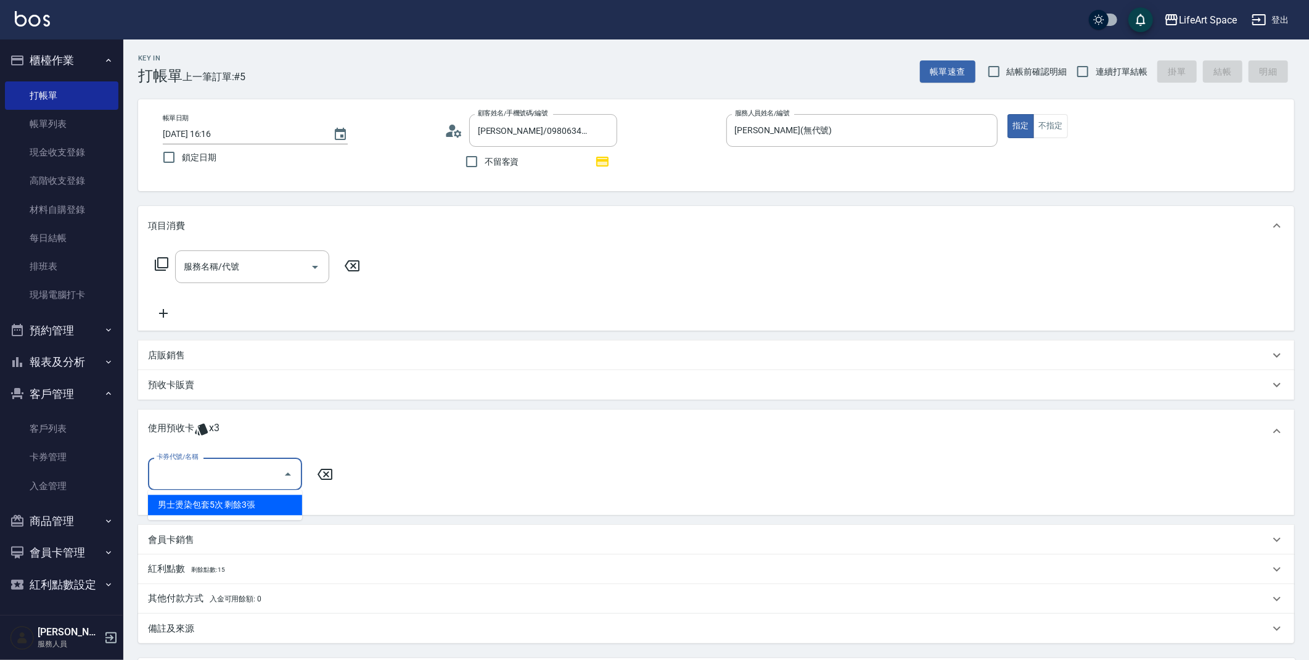
click at [223, 480] on input "卡券代號/名稱" at bounding box center [216, 474] width 125 height 22
click at [220, 505] on div "男士燙染包套5次 剩餘3張" at bounding box center [225, 504] width 154 height 20
type input "男士燙染包套5次"
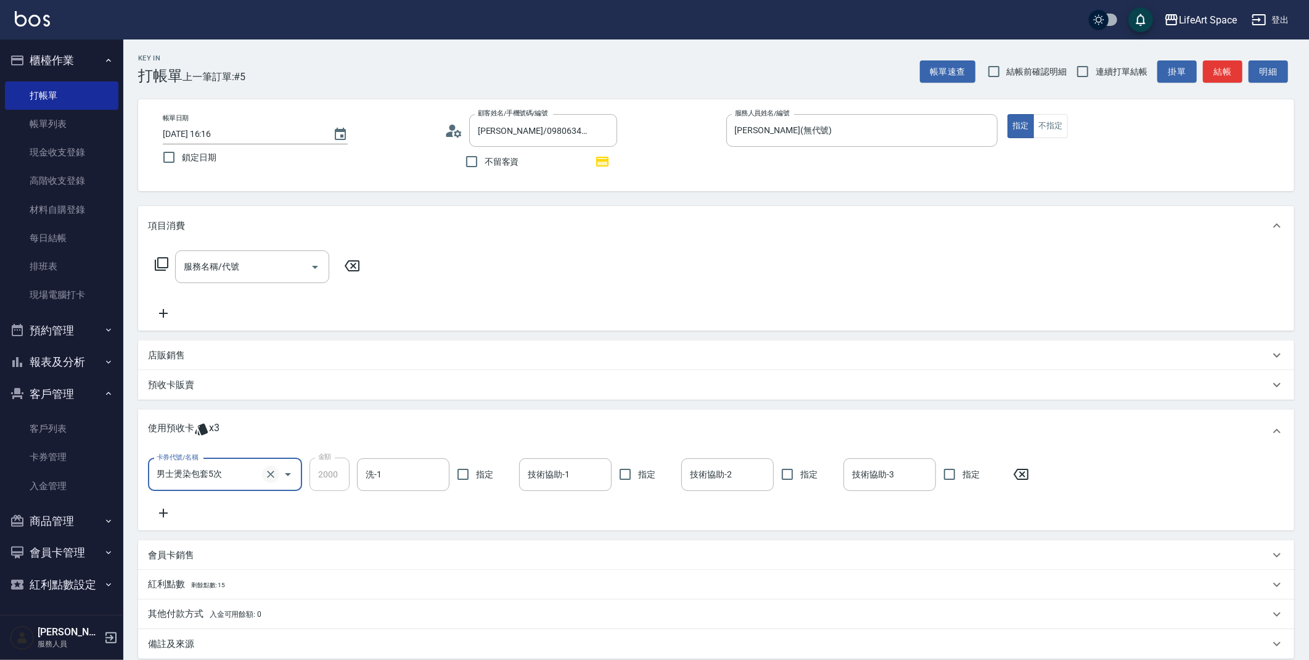
click at [271, 477] on icon "Clear" at bounding box center [270, 474] width 12 height 12
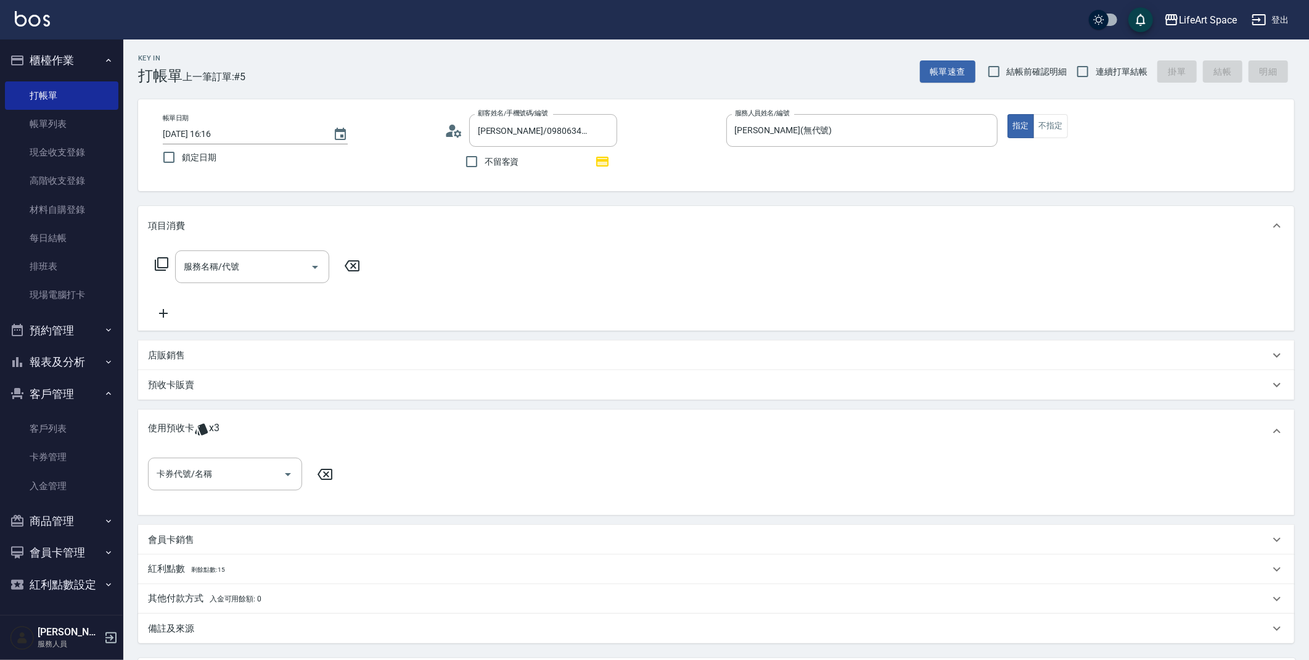
click at [361, 443] on div "使用預收卡 x3" at bounding box center [716, 430] width 1156 height 43
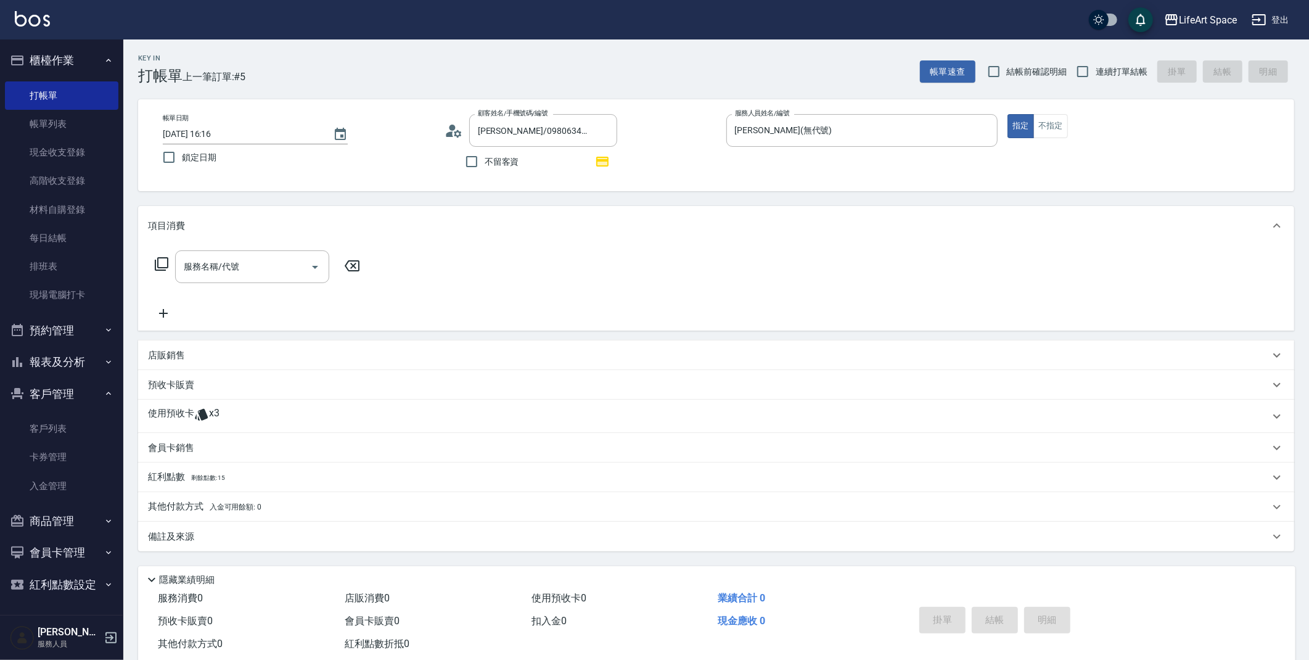
click at [353, 428] on div "使用預收卡 x3" at bounding box center [716, 415] width 1156 height 33
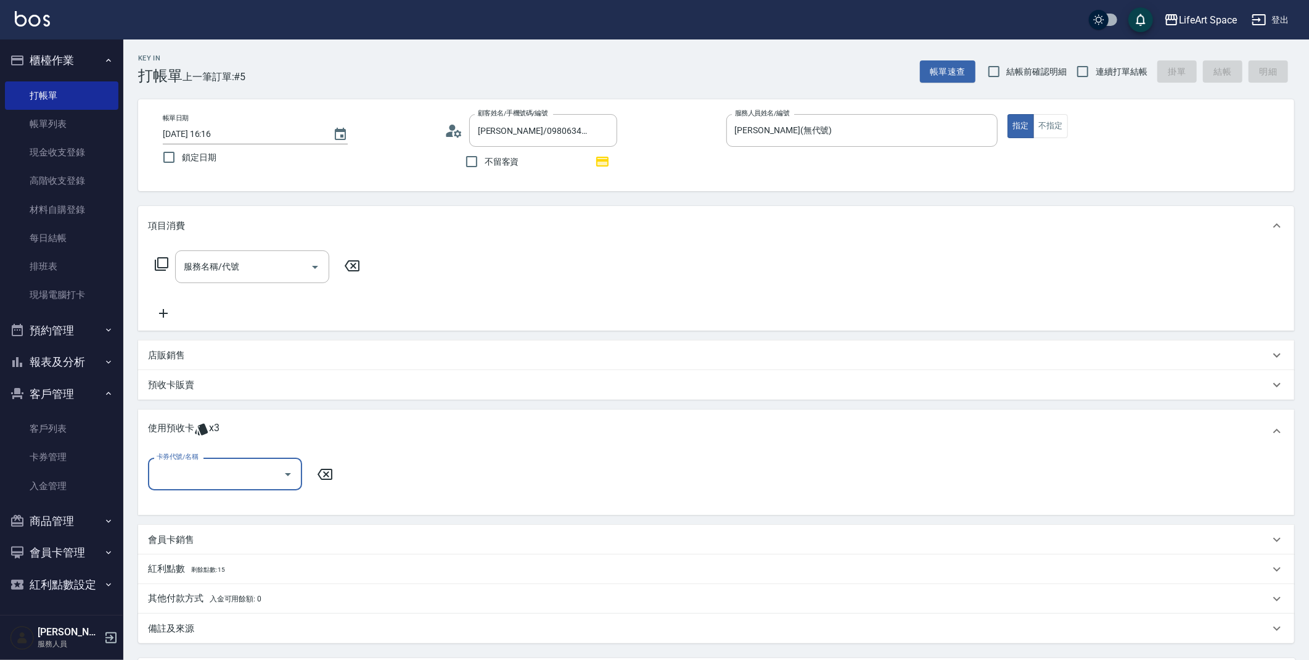
click at [249, 466] on input "卡券代號/名稱" at bounding box center [216, 474] width 125 height 22
click at [78, 107] on link "打帳單" at bounding box center [61, 95] width 113 height 28
click at [82, 128] on link "帳單列表" at bounding box center [61, 124] width 113 height 28
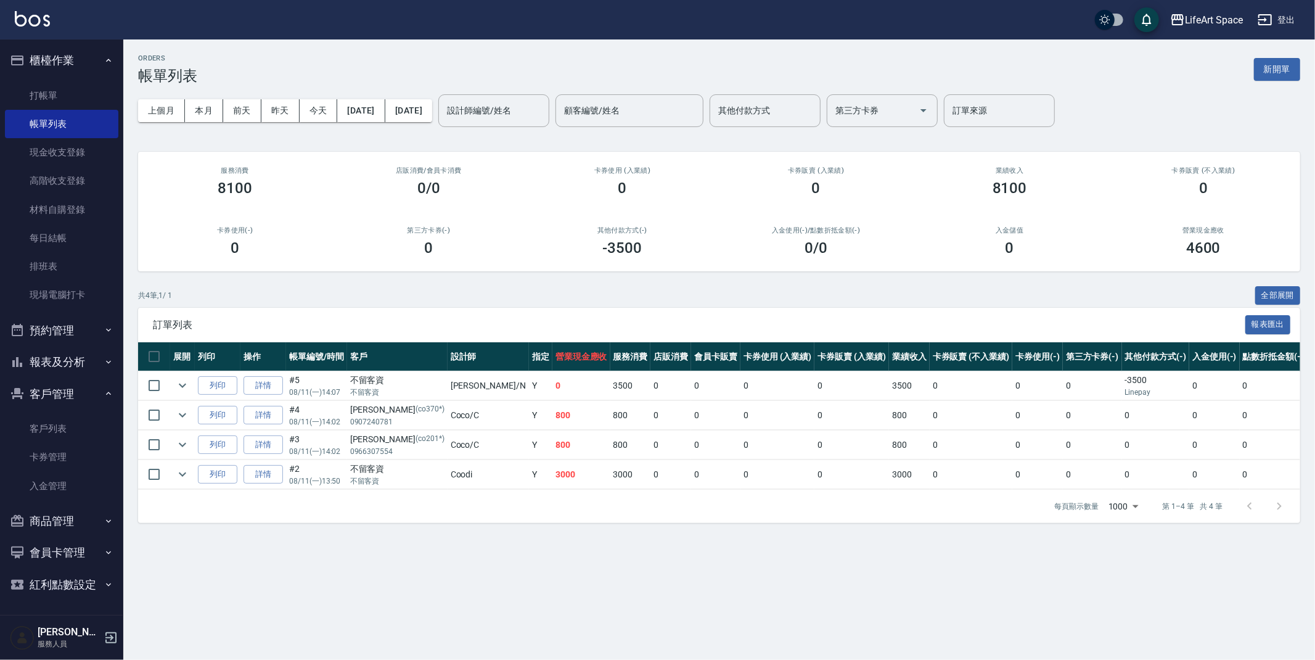
click at [503, 289] on div "共 4 筆, 1 / 1 全部展開" at bounding box center [719, 295] width 1162 height 19
